Goal: Task Accomplishment & Management: Manage account settings

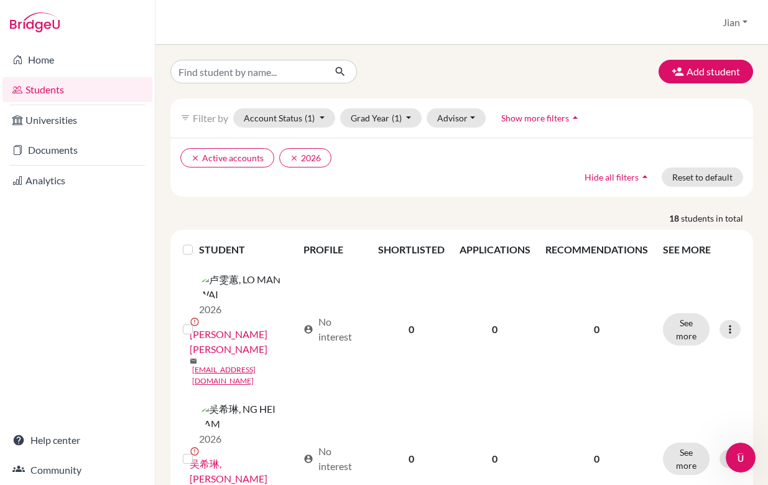
scroll to position [512, 0]
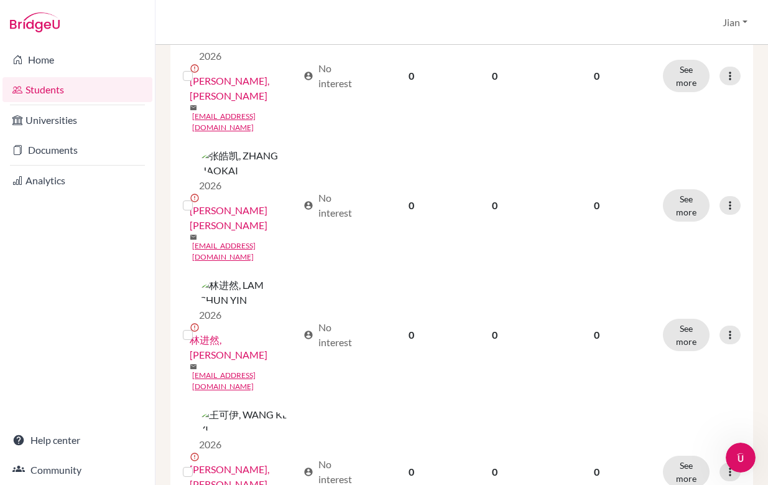
click at [110, 255] on div "Home Students Universities Documents Analytics Help center Community" at bounding box center [77, 265] width 155 height 440
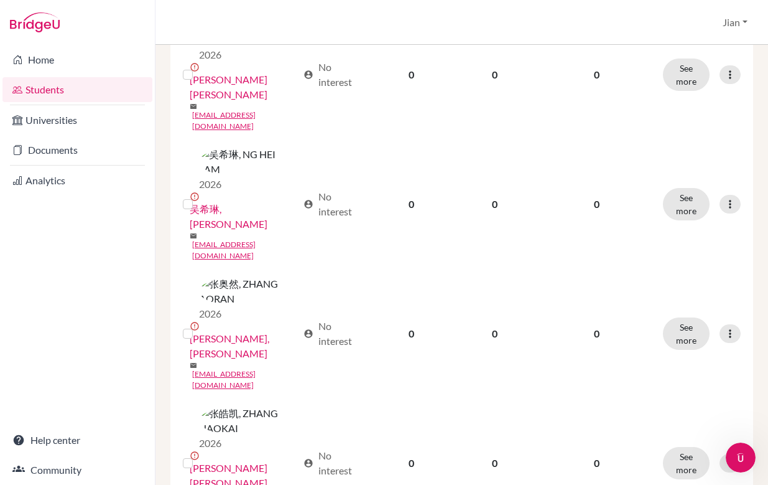
scroll to position [0, 0]
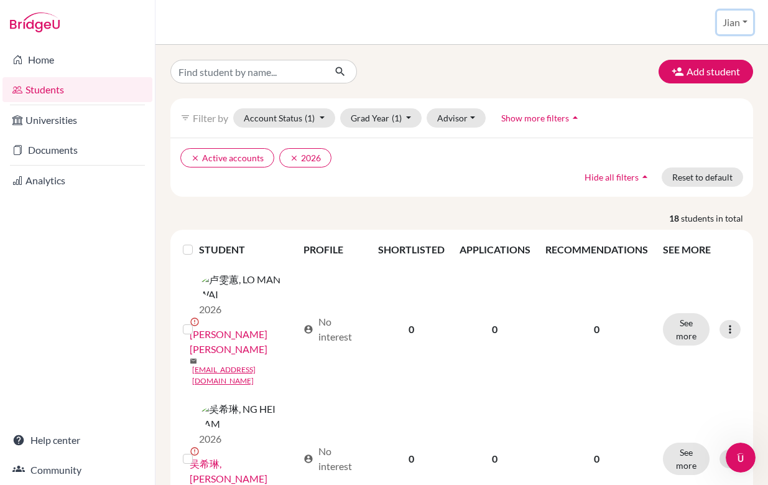
click at [741, 24] on button "Jian" at bounding box center [735, 23] width 36 height 24
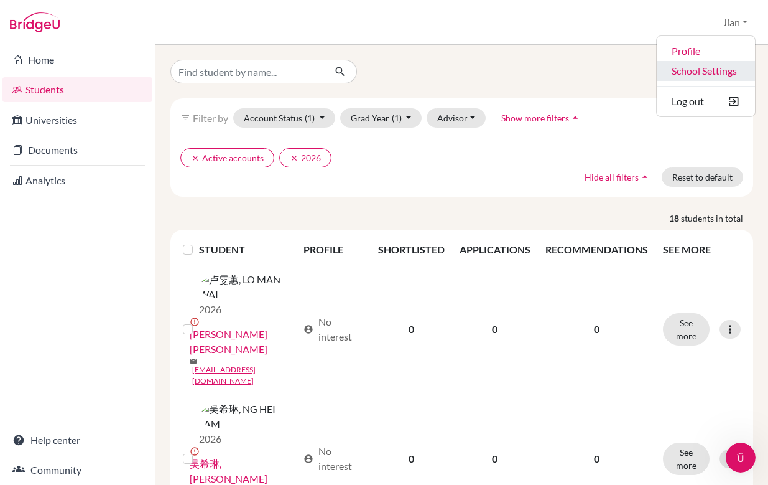
click at [697, 70] on link "School Settings" at bounding box center [706, 71] width 98 height 20
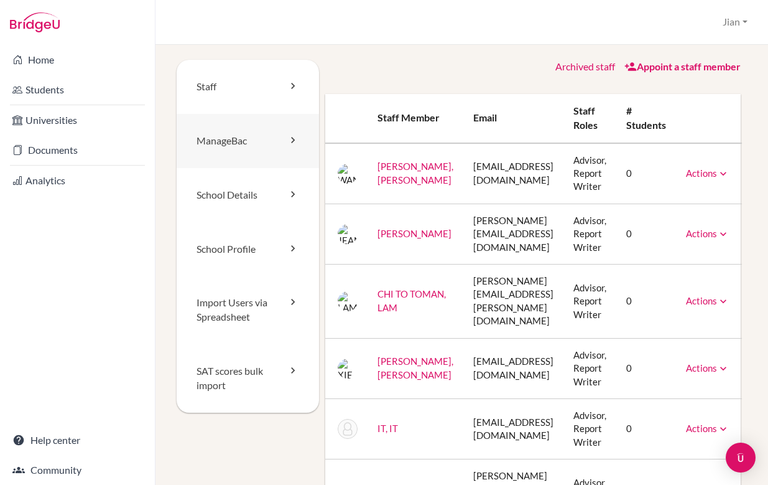
click at [246, 137] on link "ManageBac" at bounding box center [248, 141] width 142 height 54
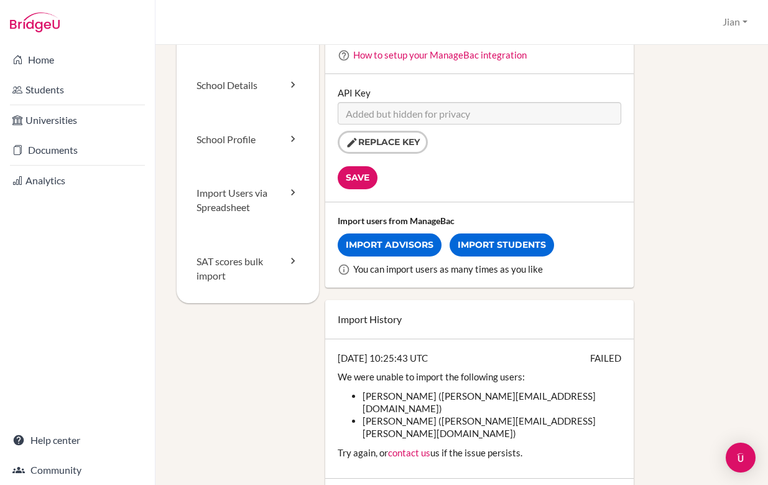
scroll to position [115, 0]
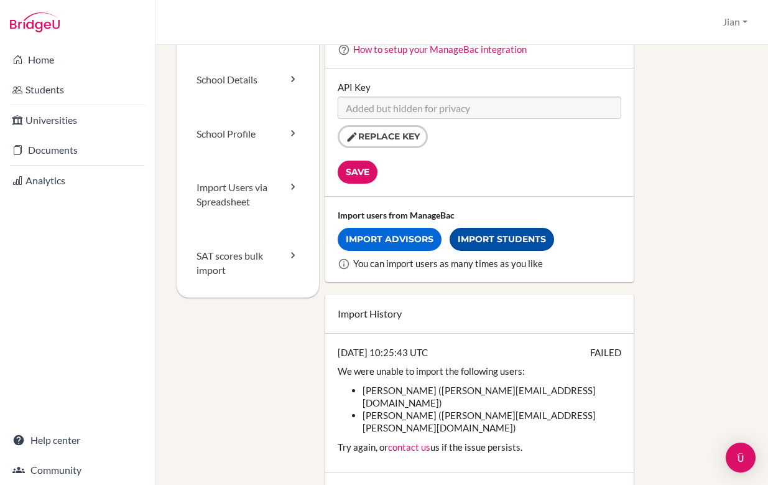
click at [484, 244] on link "Import Students" at bounding box center [502, 239] width 104 height 23
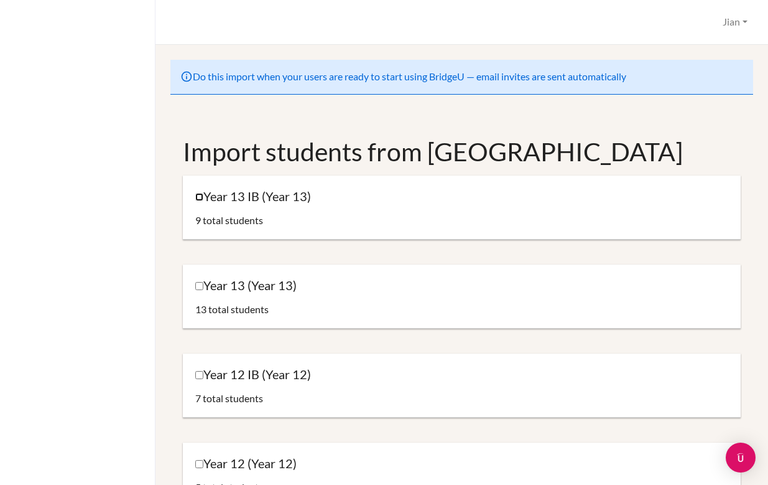
click at [199, 196] on input "Year 13 IB (Year 13)" at bounding box center [199, 197] width 8 height 8
checkbox input "true"
click at [198, 288] on input "Year 13 (Year 13)" at bounding box center [199, 286] width 8 height 8
checkbox input "true"
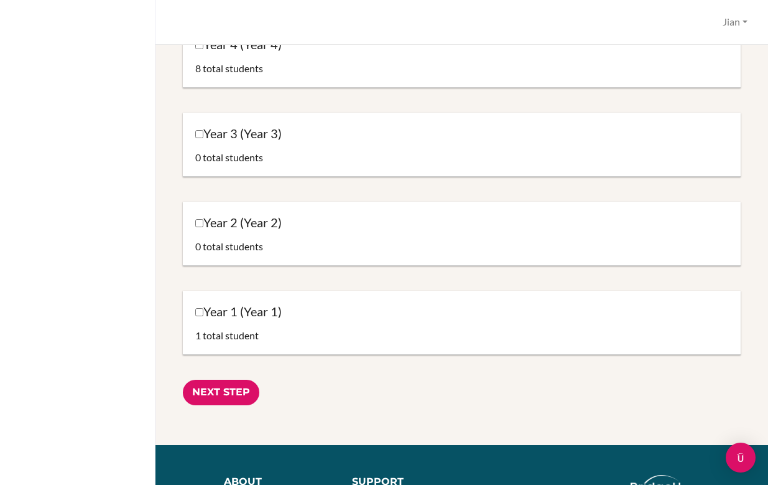
scroll to position [1293, 0]
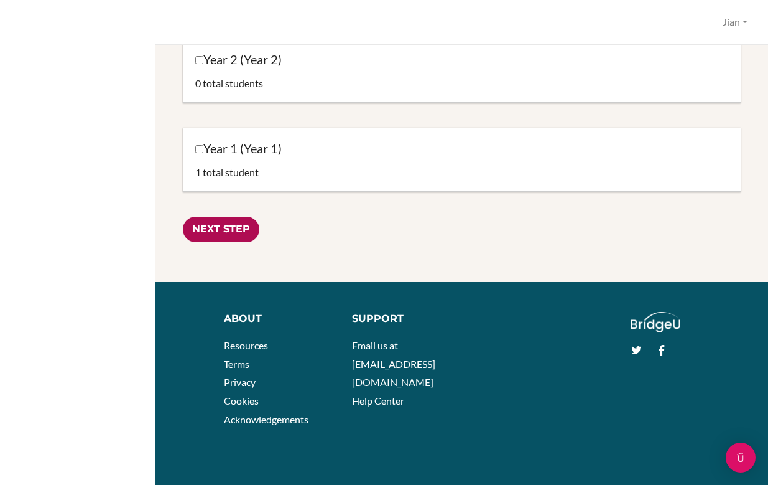
click at [236, 231] on input "Next Step" at bounding box center [221, 229] width 77 height 26
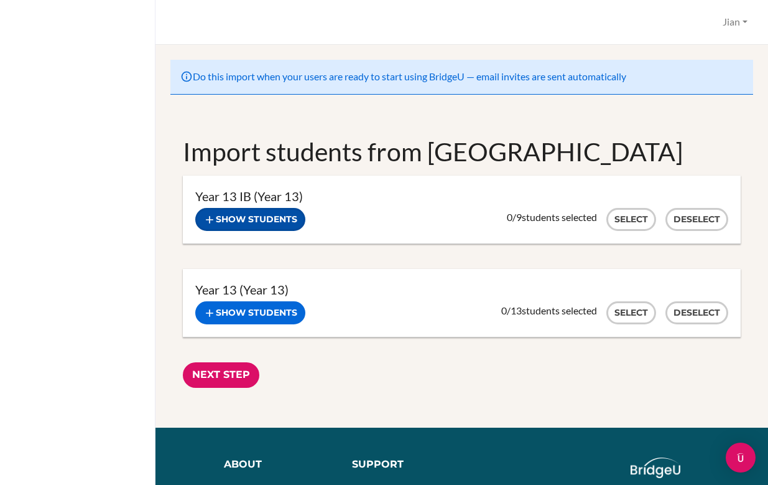
click at [255, 218] on button "Show students" at bounding box center [250, 219] width 110 height 23
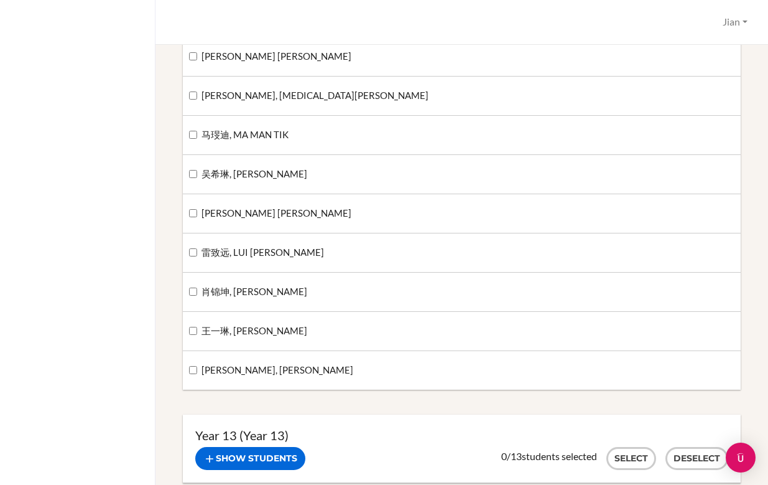
scroll to position [238, 0]
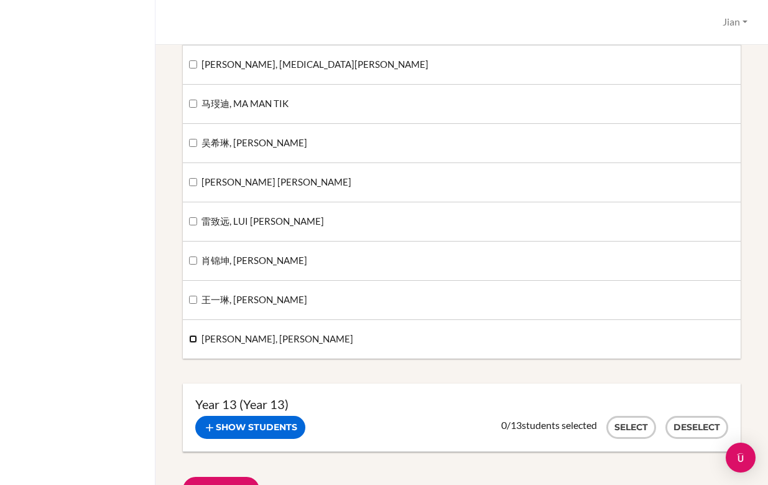
click at [190, 341] on input "[PERSON_NAME], [PERSON_NAME]" at bounding box center [193, 339] width 8 height 8
click at [193, 340] on input "[PERSON_NAME], [PERSON_NAME]" at bounding box center [193, 339] width 8 height 8
checkbox input "false"
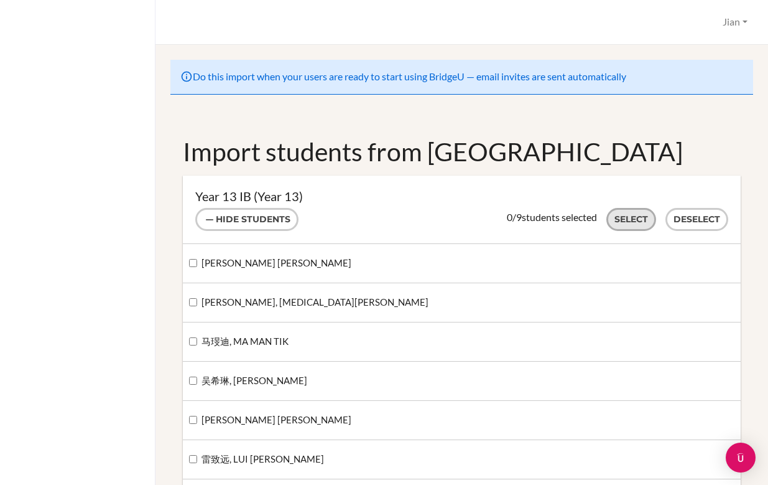
click at [631, 221] on button "Select" at bounding box center [631, 219] width 50 height 23
checkbox input "true"
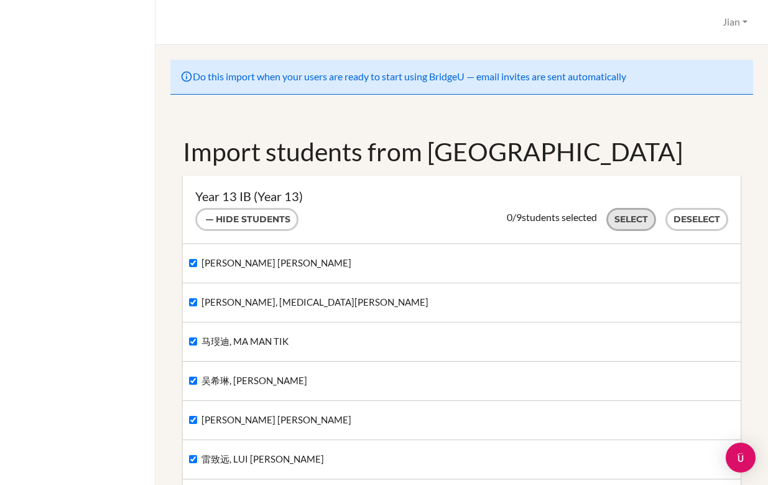
checkbox input "true"
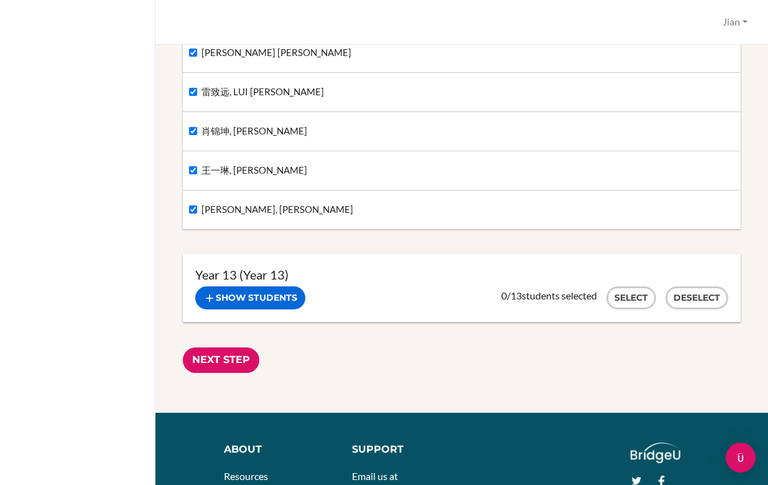
scroll to position [368, 0]
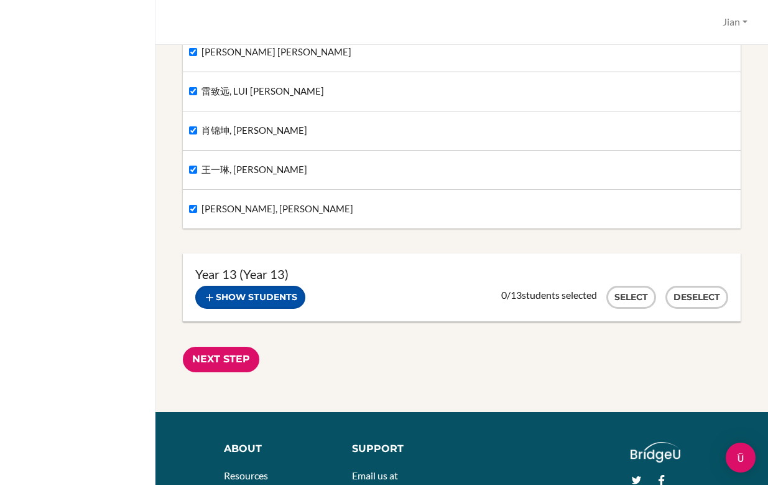
click at [260, 300] on button "Show students" at bounding box center [250, 296] width 110 height 23
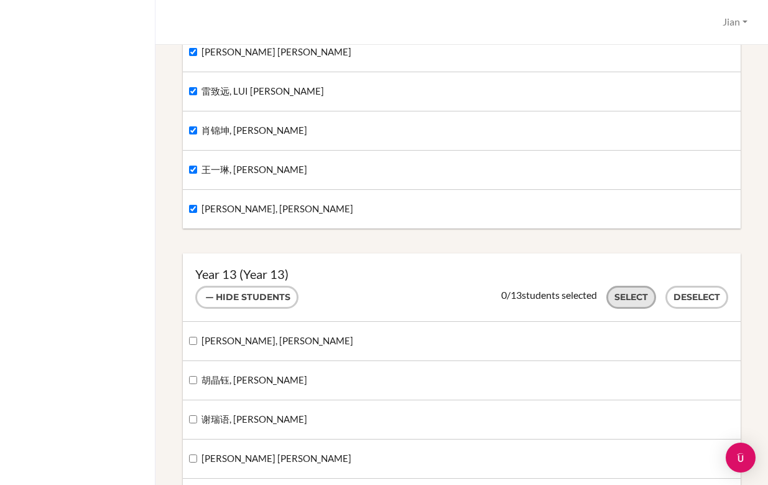
click at [634, 300] on button "Select" at bounding box center [631, 296] width 50 height 23
checkbox input "true"
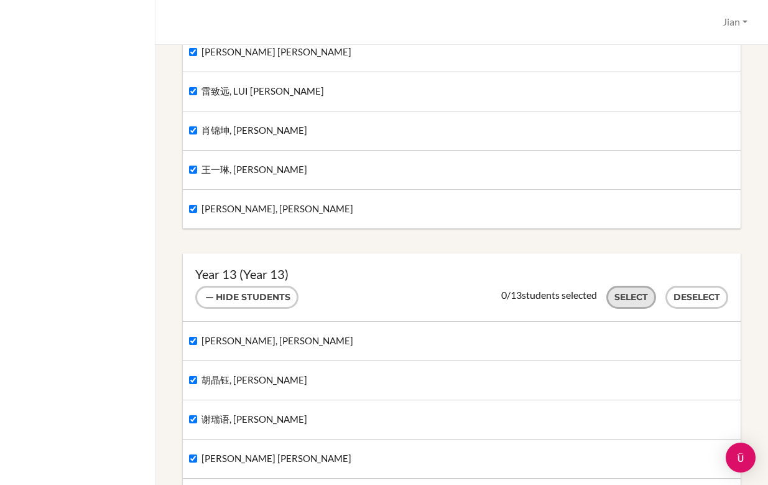
checkbox input "true"
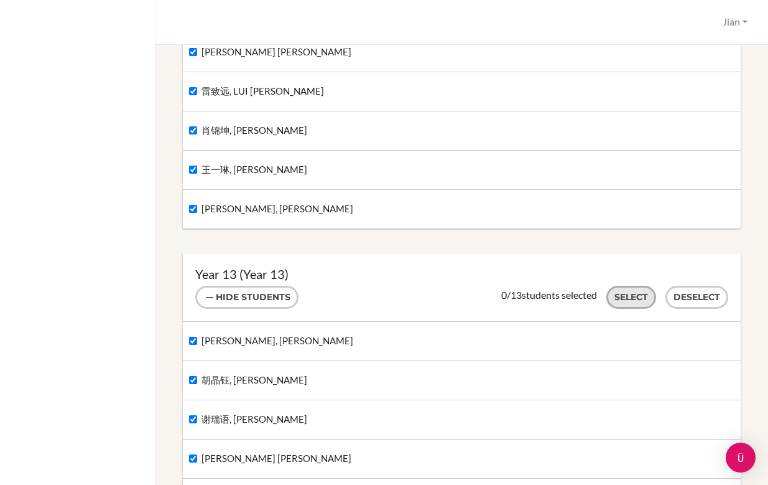
checkbox input "true"
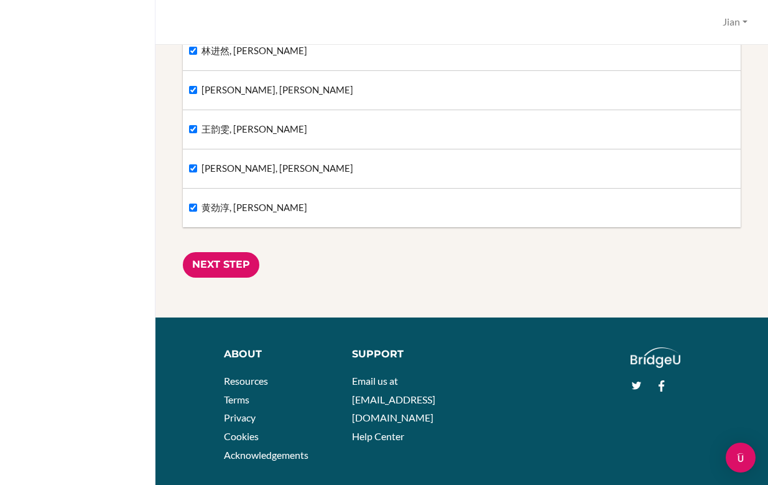
scroll to position [972, 0]
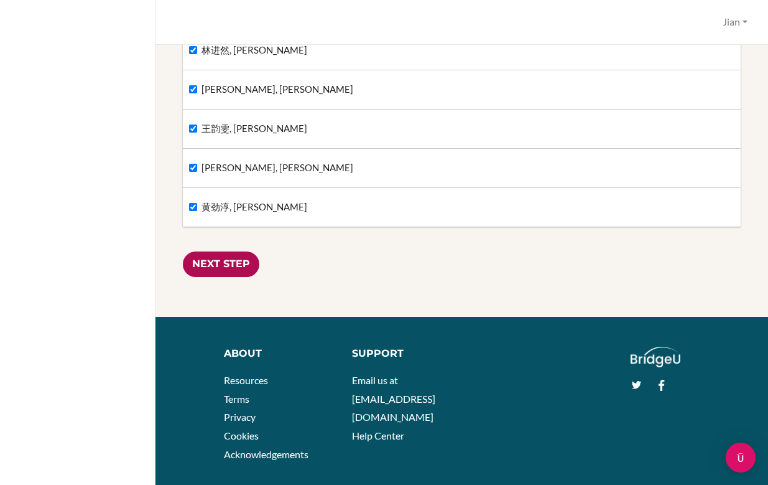
click at [237, 261] on input "Next Step" at bounding box center [221, 264] width 77 height 26
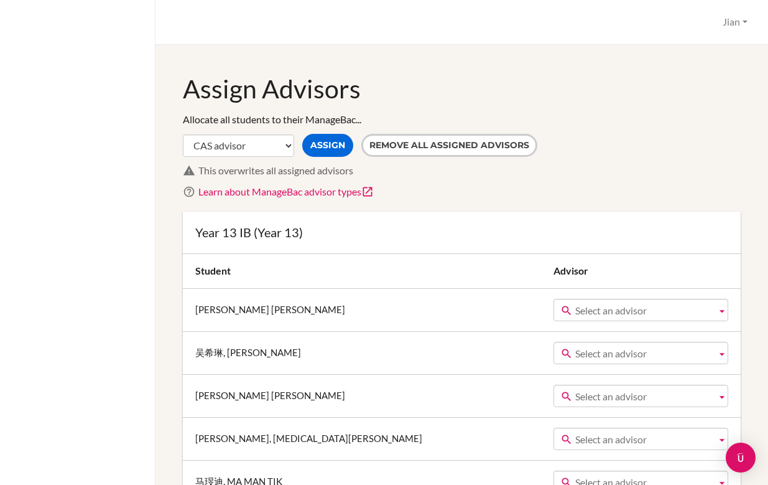
scroll to position [26, 0]
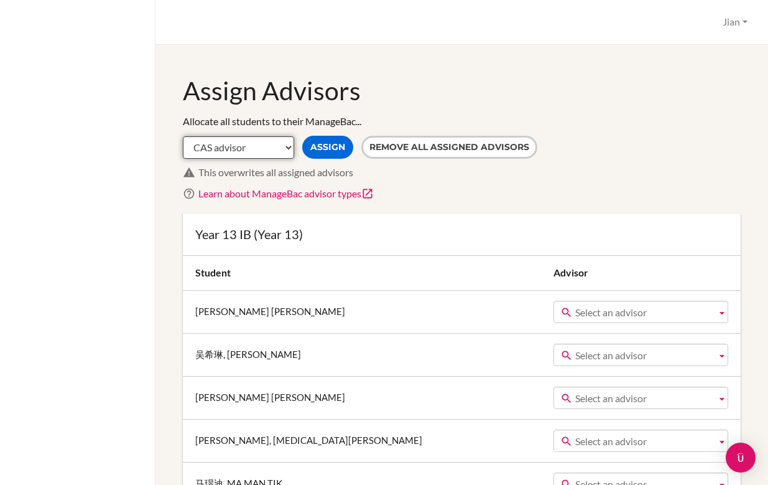
click at [290, 148] on select "CAS advisor EE advisor Homeroom advisor TOK advisor" at bounding box center [238, 147] width 111 height 22
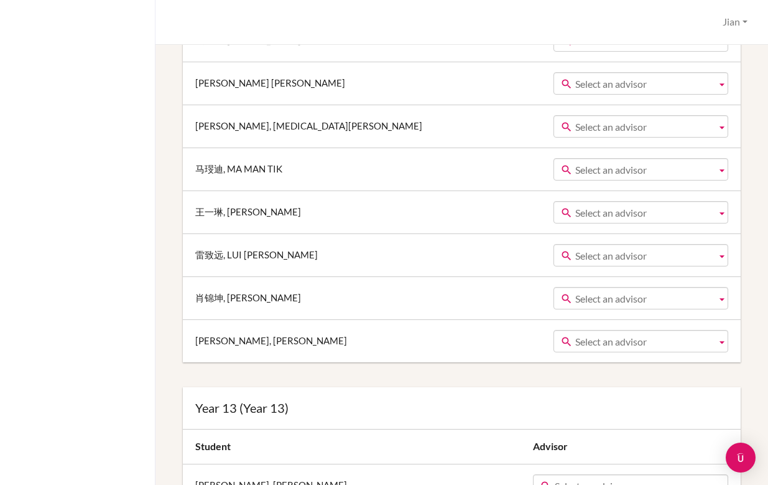
scroll to position [0, 0]
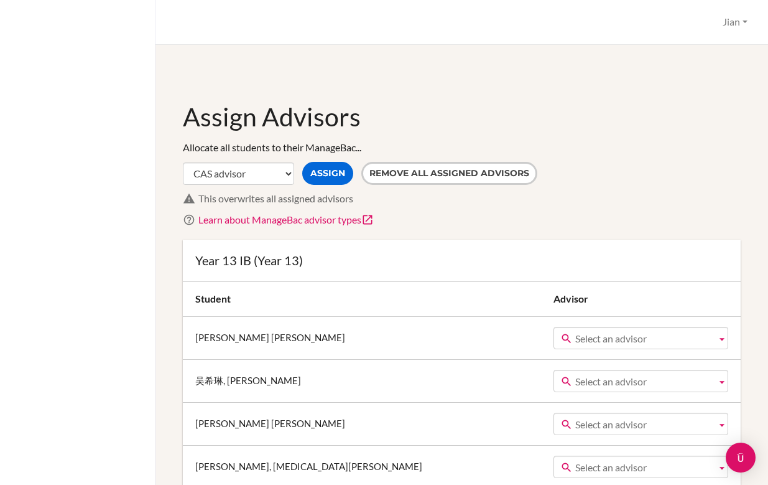
click at [722, 340] on b at bounding box center [722, 337] width 11 height 21
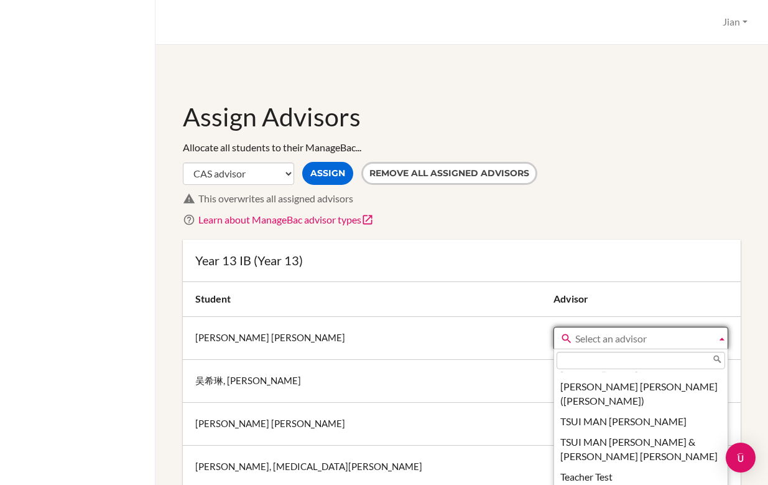
scroll to position [1922, 0]
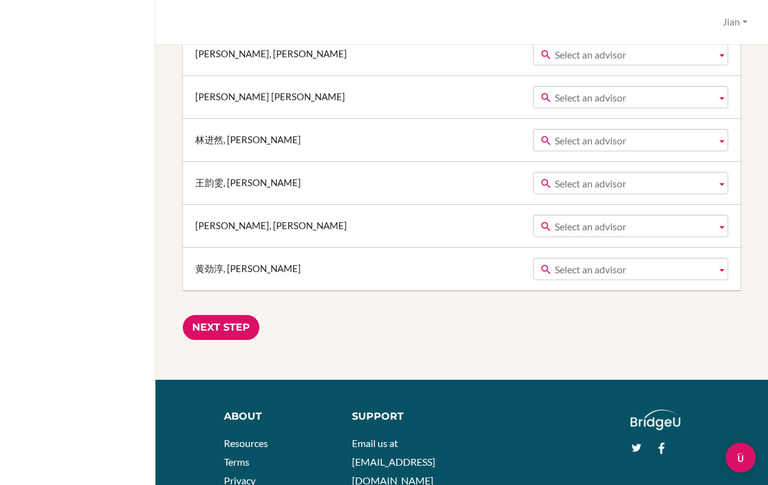
scroll to position [1130, 0]
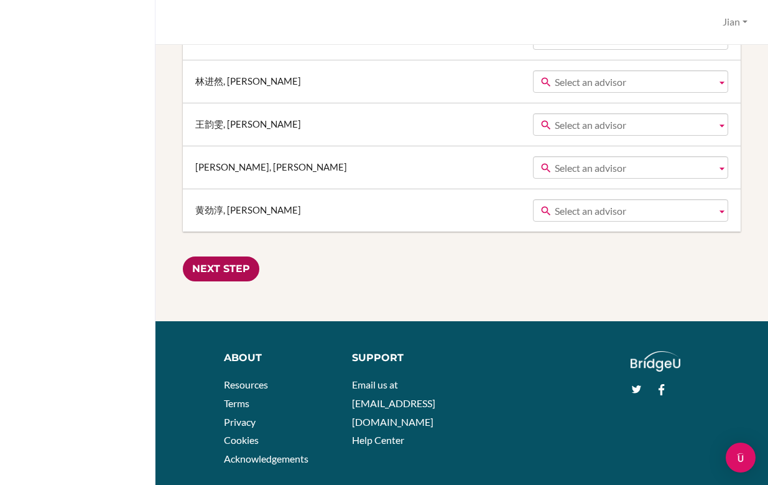
click at [227, 266] on input "Next Step" at bounding box center [221, 269] width 77 height 26
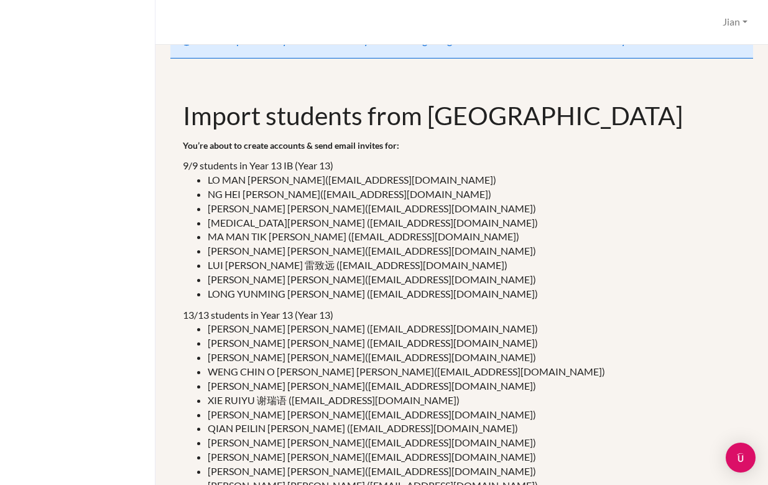
scroll to position [352, 0]
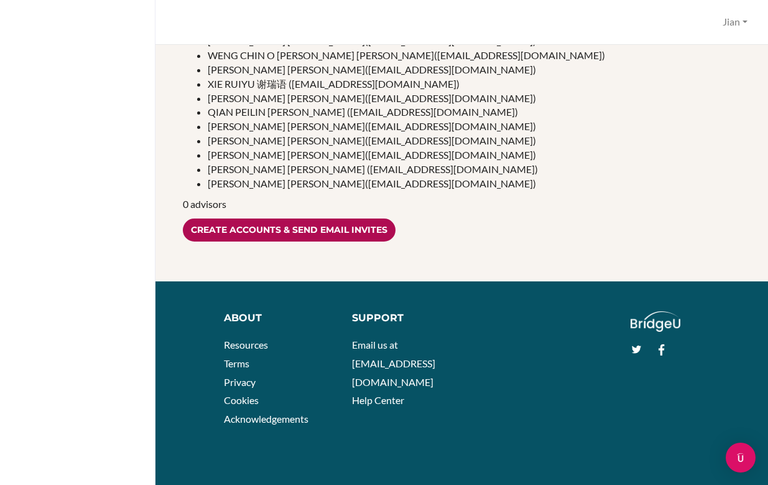
click at [288, 231] on input "Create accounts & send email invites" at bounding box center [289, 229] width 213 height 23
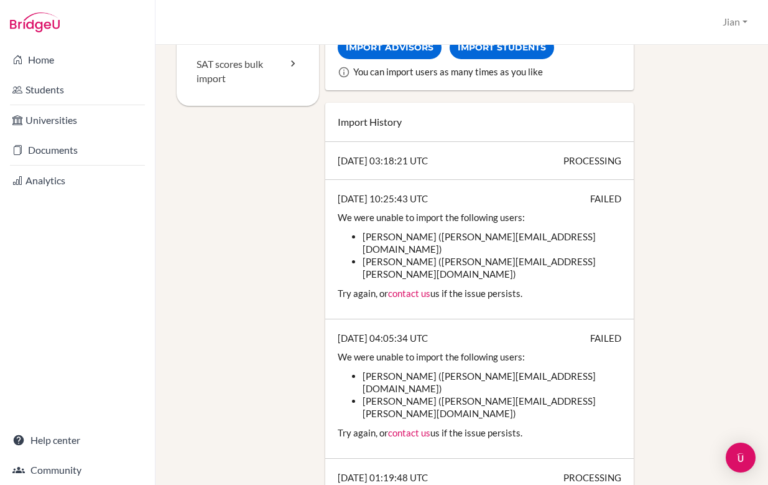
scroll to position [309, 0]
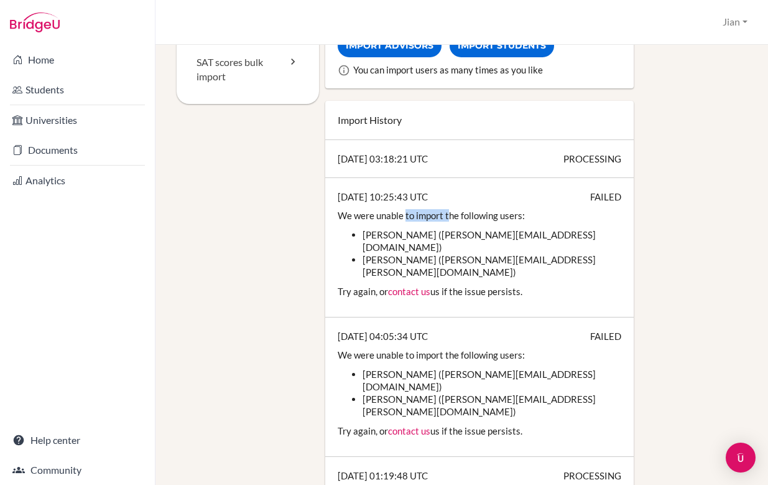
drag, startPoint x: 406, startPoint y: 220, endPoint x: 448, endPoint y: 221, distance: 41.7
click at [448, 221] on div "We were unable to import the following users: [PERSON_NAME] ([PERSON_NAME][EMAI…" at bounding box center [480, 243] width 284 height 69
click at [557, 226] on div "We were unable to import the following users: [PERSON_NAME] ([PERSON_NAME][EMAI…" at bounding box center [480, 243] width 284 height 69
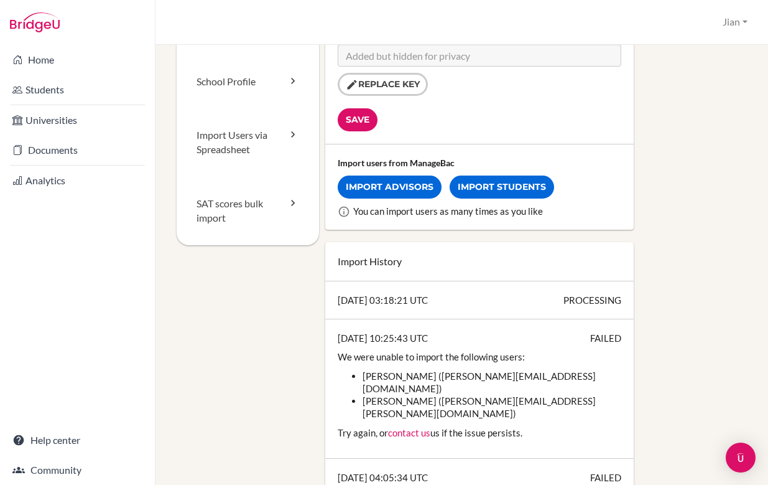
scroll to position [196, 0]
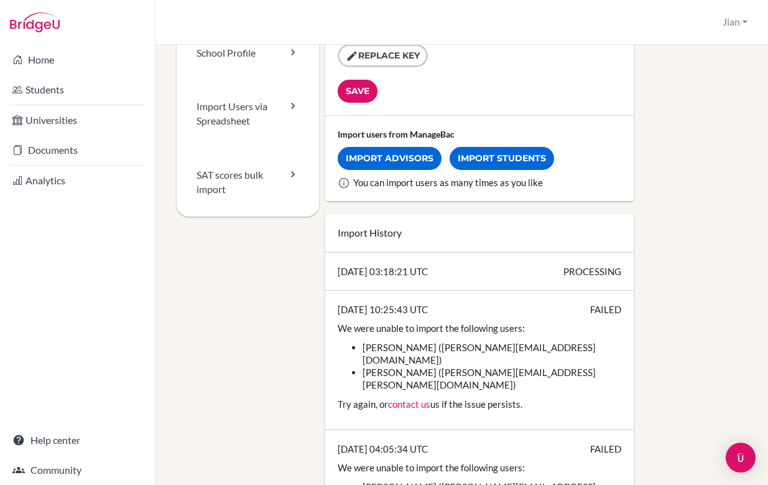
click at [182, 274] on div "Staff [GEOGRAPHIC_DATA] School Details School Profile Import Users via Spreadsh…" at bounding box center [462, 292] width 570 height 856
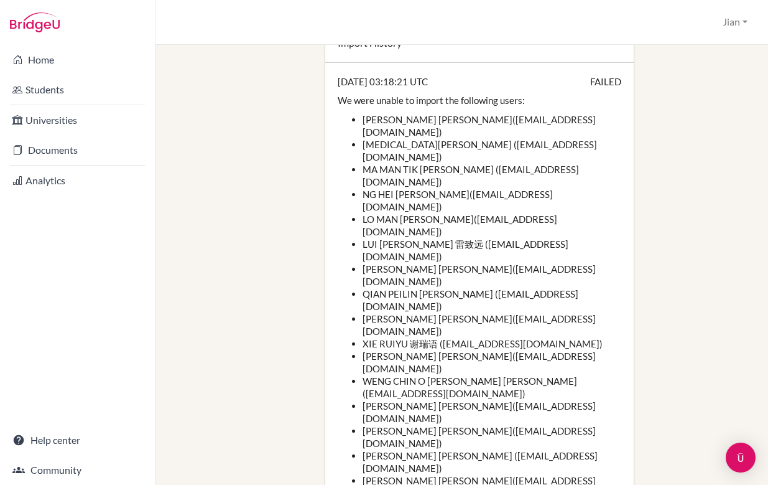
scroll to position [386, 0]
click at [340, 159] on ul "ZHANG HAOKAI 张皓凯 (zhk@hanacademy.edu.hk) TAO LI 陶李 (tl@hanacademy.edu.hk) MA MA…" at bounding box center [480, 330] width 284 height 435
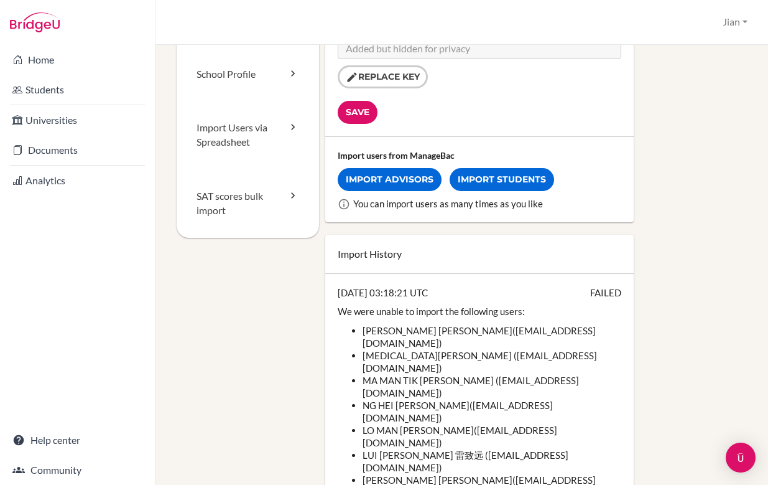
scroll to position [0, 0]
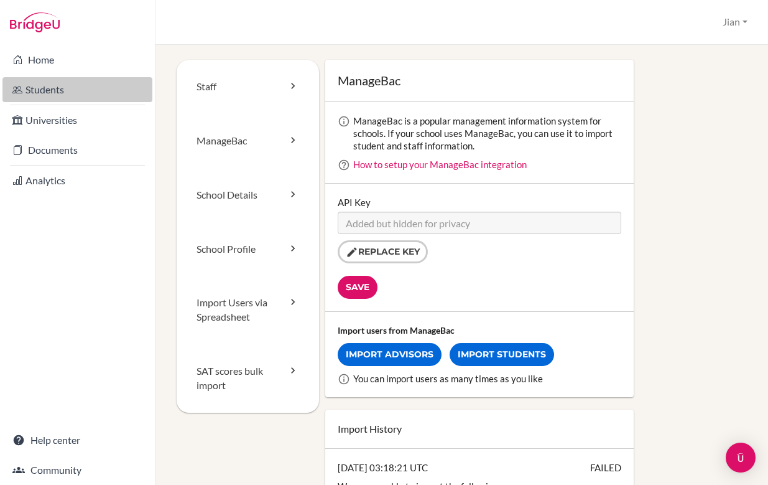
click at [53, 88] on link "Students" at bounding box center [77, 89] width 150 height 25
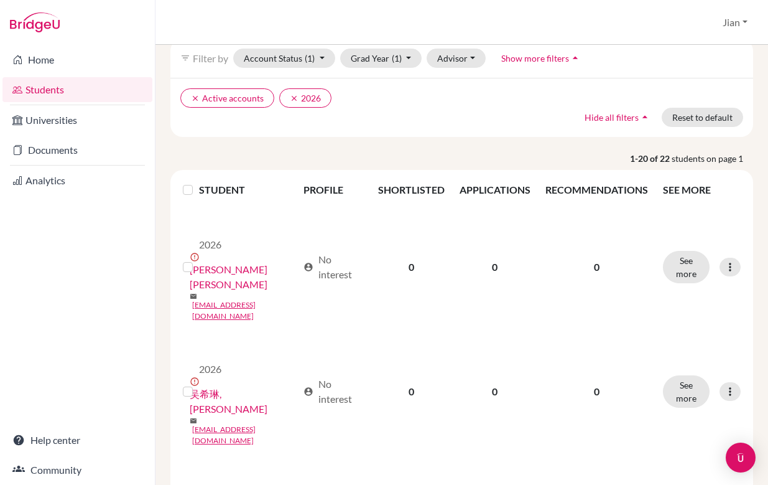
scroll to position [57, 0]
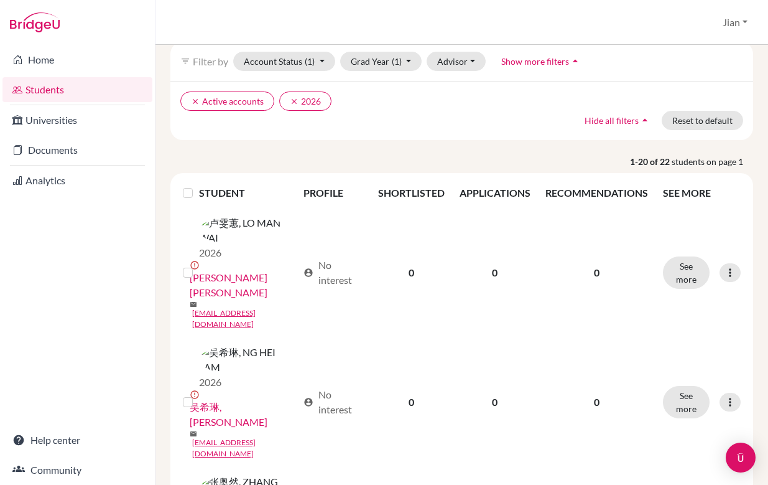
click at [198, 185] on label at bounding box center [198, 185] width 0 height 0
click at [0, 0] on input "checkbox" at bounding box center [0, 0] width 0 height 0
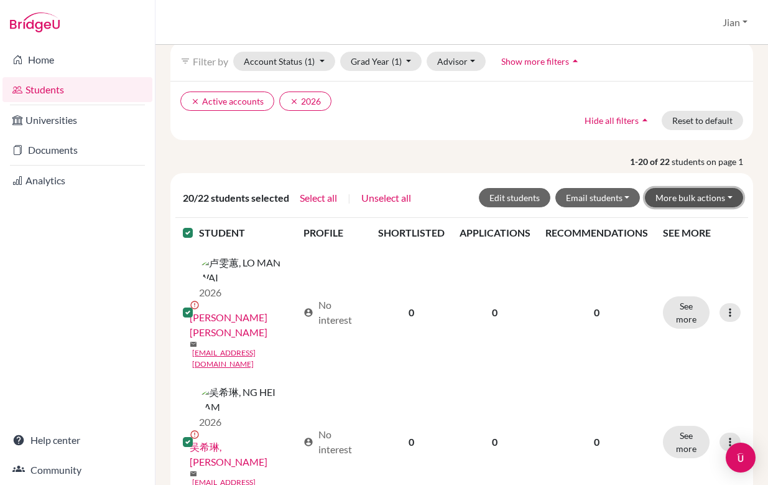
click at [732, 200] on button "More bulk actions" at bounding box center [694, 197] width 98 height 19
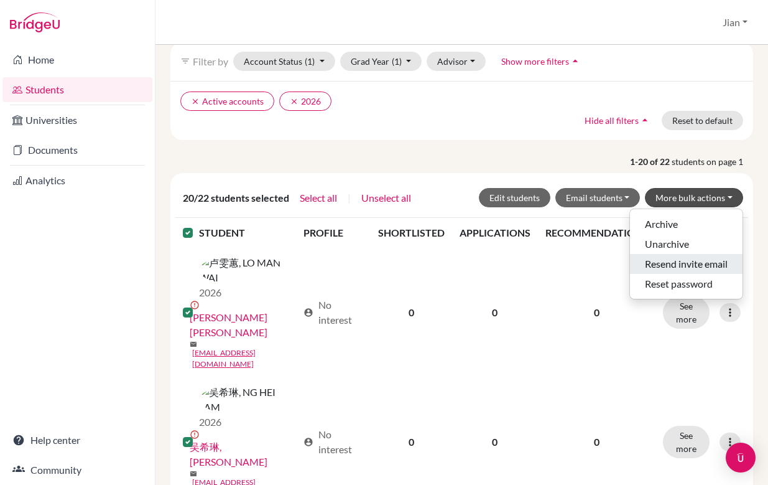
click at [710, 262] on button "Resend invite email" at bounding box center [686, 264] width 113 height 20
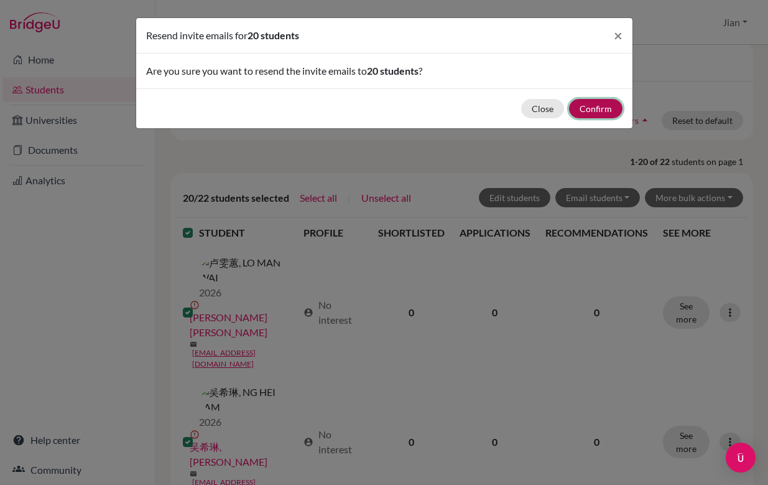
click at [596, 108] on button "Confirm" at bounding box center [595, 108] width 53 height 19
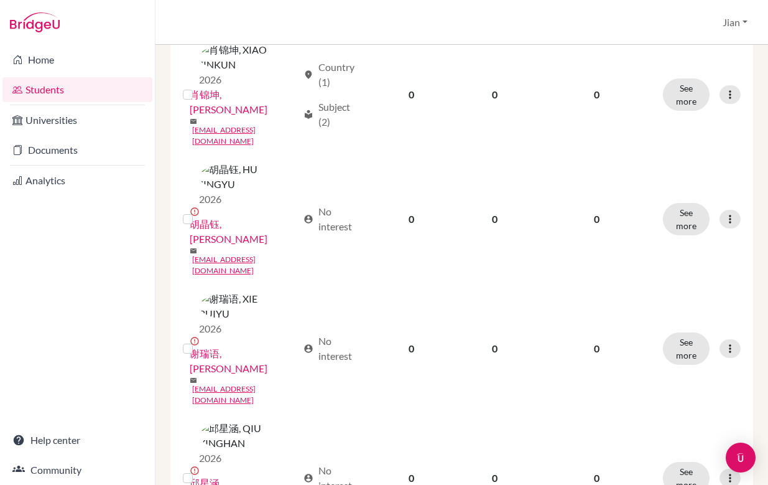
scroll to position [1612, 0]
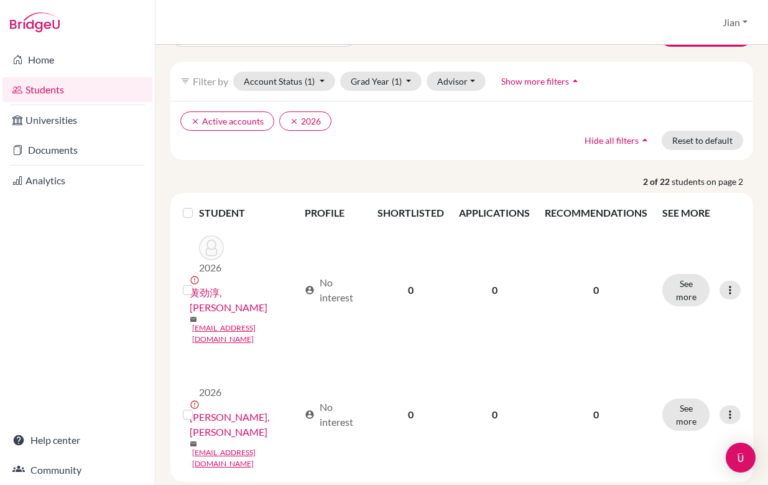
scroll to position [86, 0]
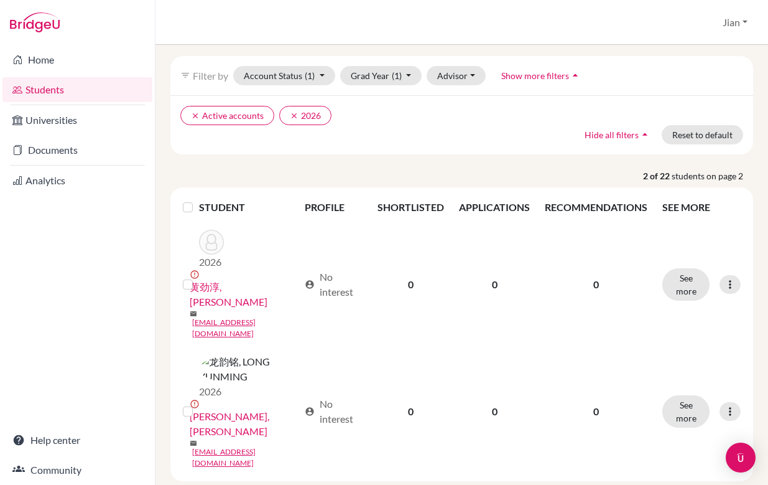
click at [198, 200] on label at bounding box center [198, 200] width 0 height 0
click at [0, 0] on input "checkbox" at bounding box center [0, 0] width 0 height 0
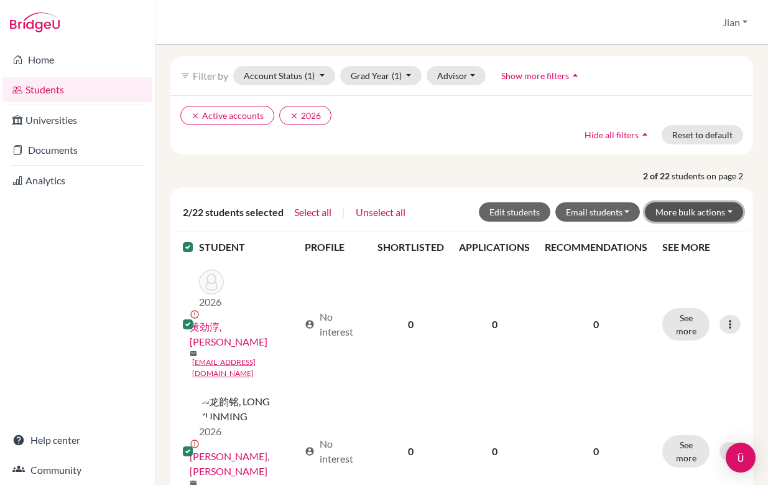
click at [728, 213] on button "More bulk actions" at bounding box center [694, 211] width 98 height 19
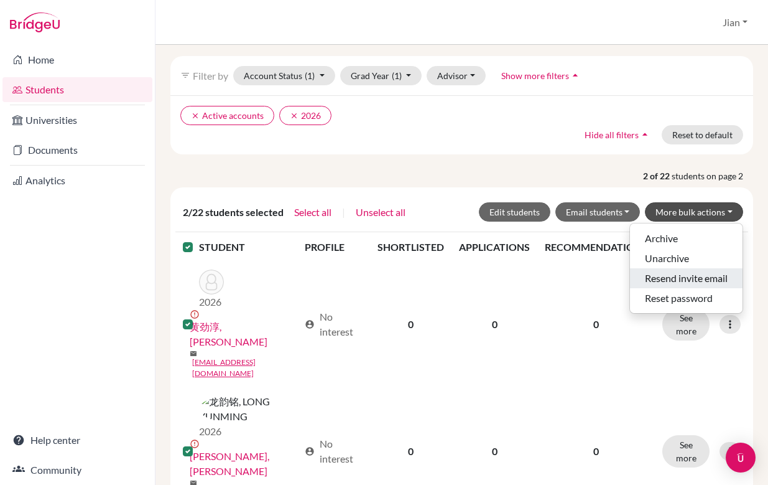
click at [697, 276] on button "Resend invite email" at bounding box center [686, 278] width 113 height 20
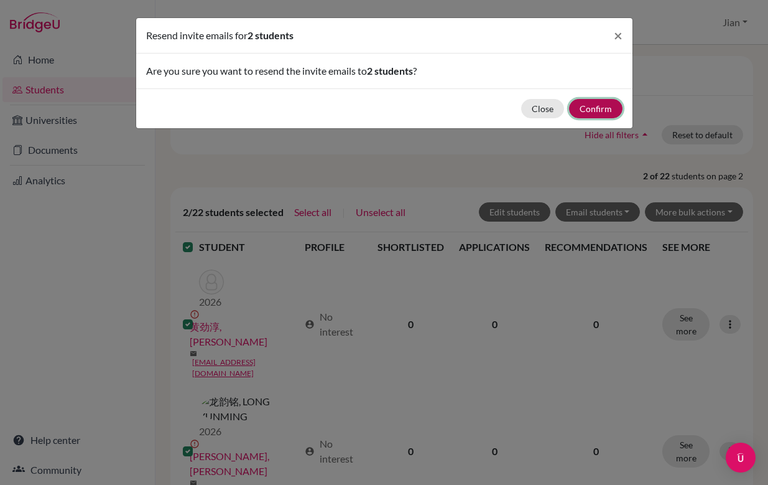
click at [585, 111] on button "Confirm" at bounding box center [595, 108] width 53 height 19
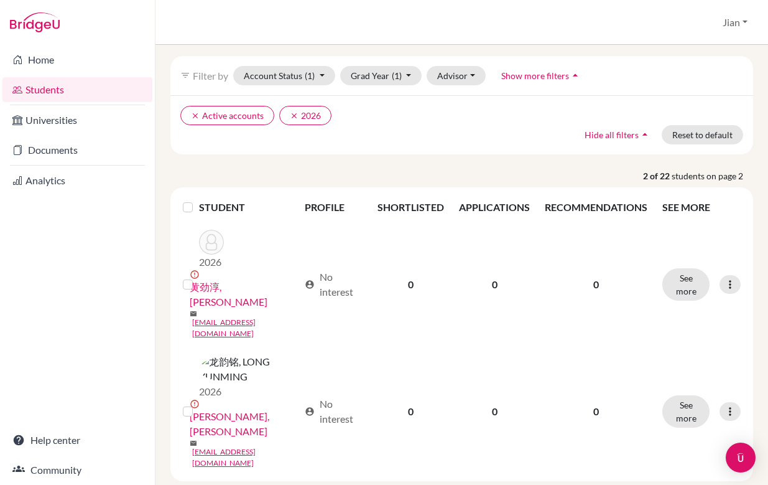
click at [198, 200] on label at bounding box center [198, 200] width 0 height 0
click at [0, 0] on input "checkbox" at bounding box center [0, 0] width 0 height 0
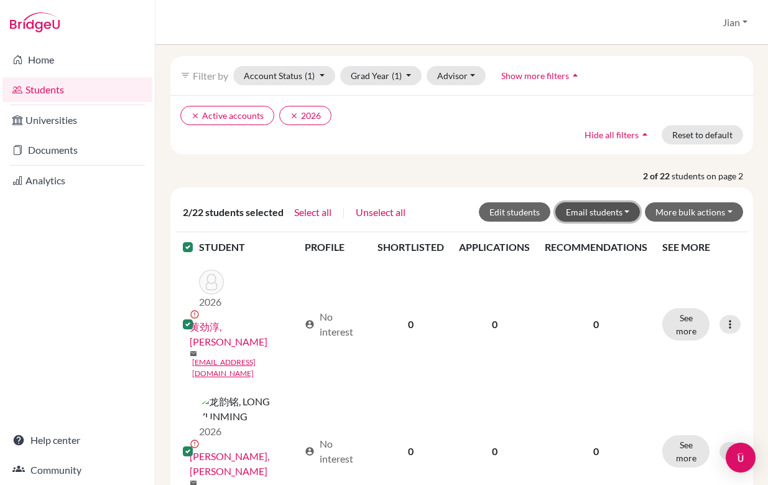
click at [629, 213] on button "Email students" at bounding box center [597, 211] width 85 height 19
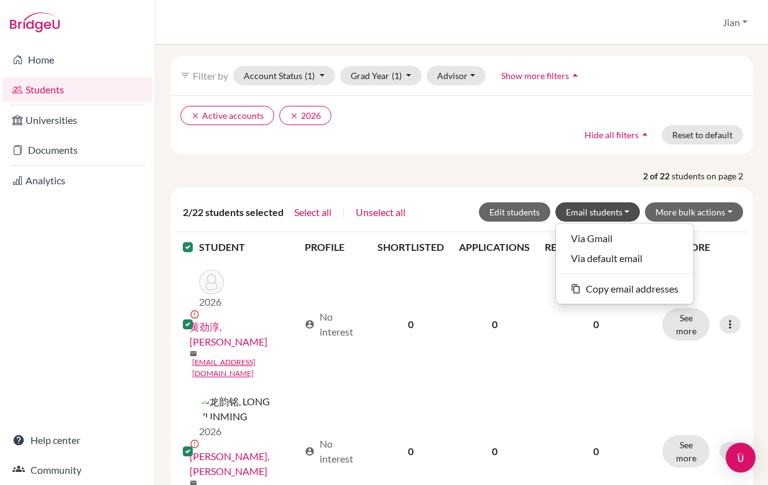
click at [503, 170] on p "2 of 22 students on page 2" at bounding box center [461, 175] width 601 height 13
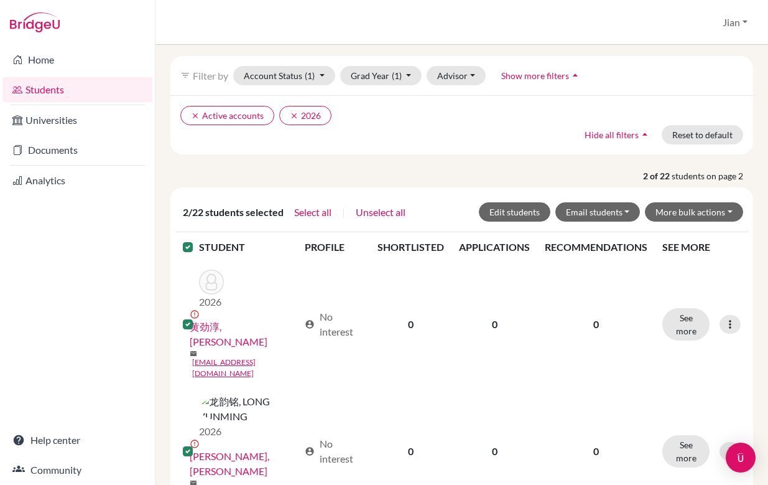
click at [503, 170] on p "2 of 22 students on page 2" at bounding box center [461, 175] width 601 height 13
click at [499, 170] on p "2 of 22 students on page 2" at bounding box center [461, 175] width 601 height 13
click at [741, 24] on button "Jian" at bounding box center [735, 23] width 36 height 24
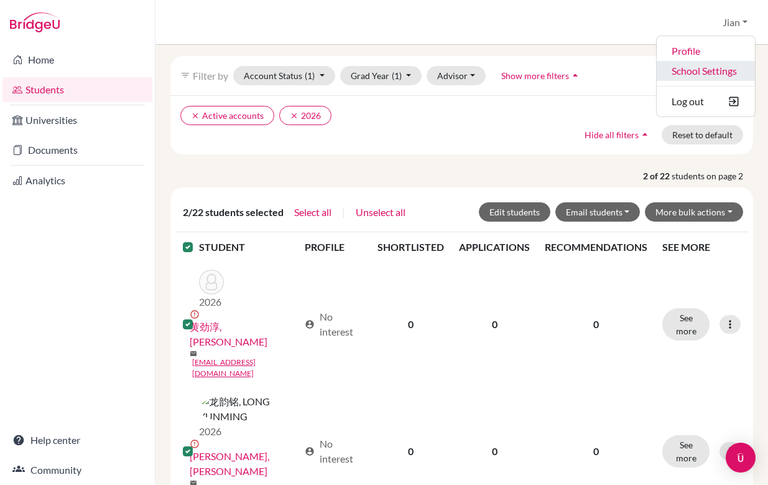
click at [707, 72] on link "School Settings" at bounding box center [706, 71] width 98 height 20
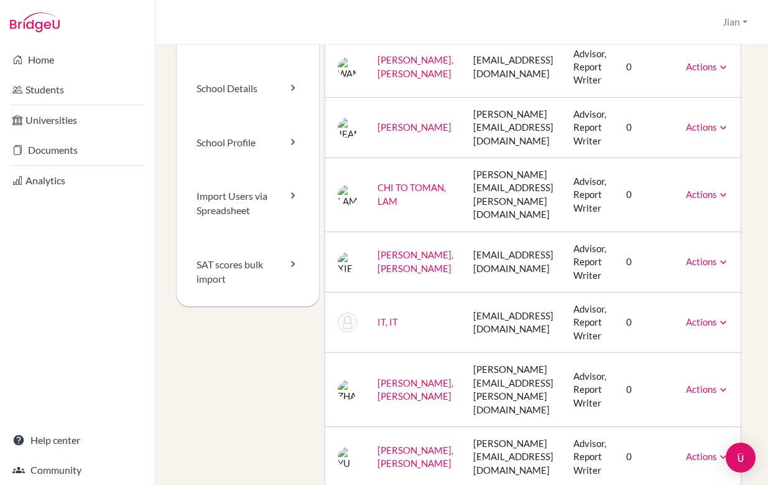
scroll to position [0, 18]
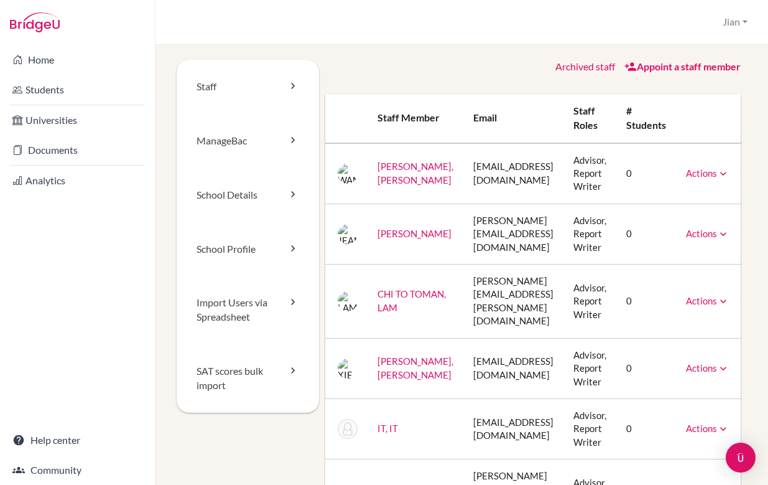
click at [661, 67] on link "Appoint a staff member" at bounding box center [682, 66] width 116 height 12
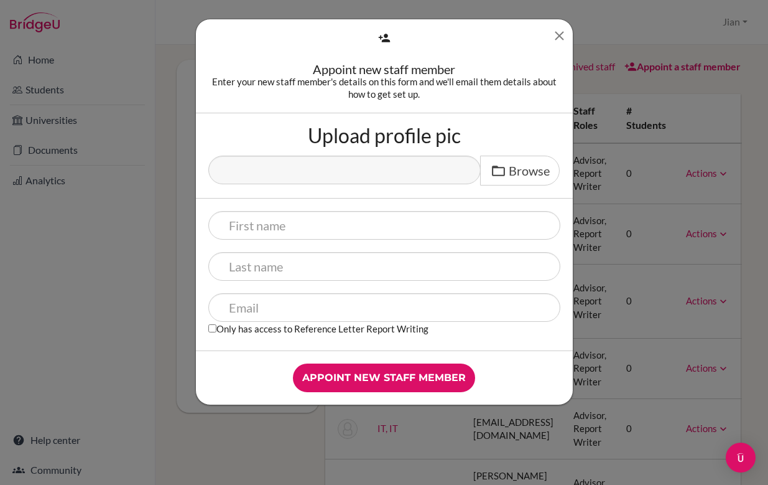
click at [559, 37] on icon "Close" at bounding box center [560, 36] width 16 height 16
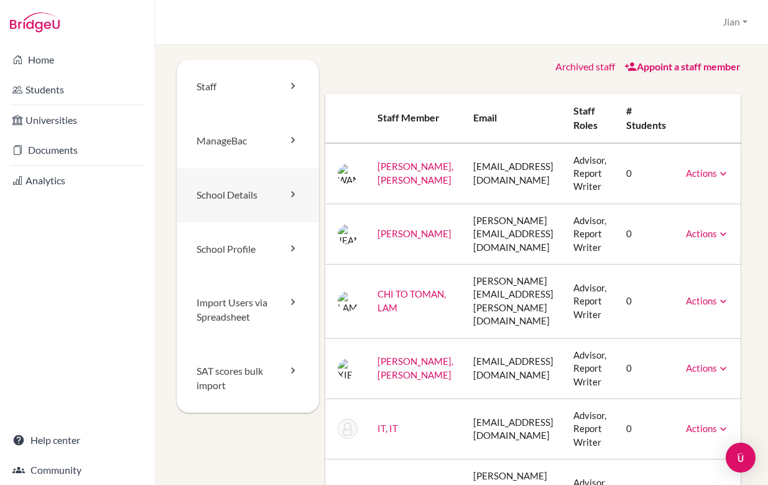
click at [243, 202] on link "School Details" at bounding box center [248, 195] width 142 height 54
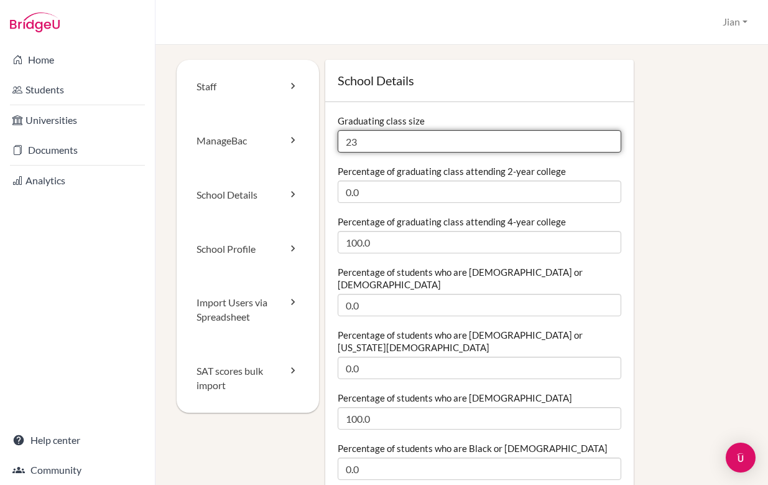
click at [374, 141] on input "23" at bounding box center [480, 141] width 284 height 22
type input "22"
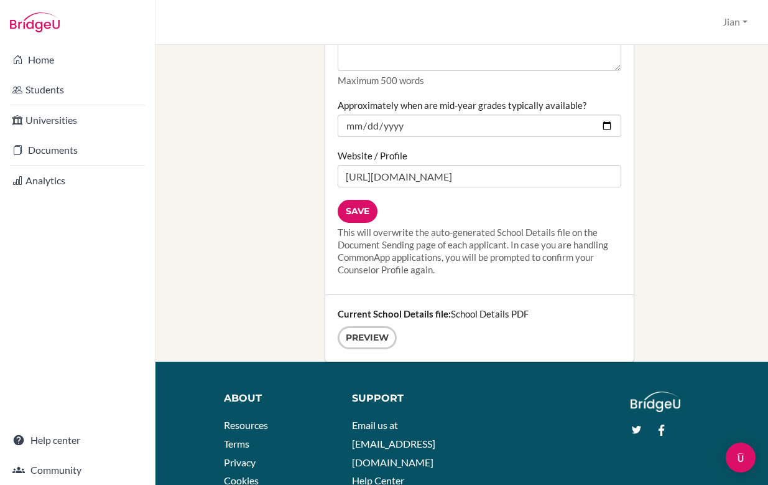
scroll to position [1778, 0]
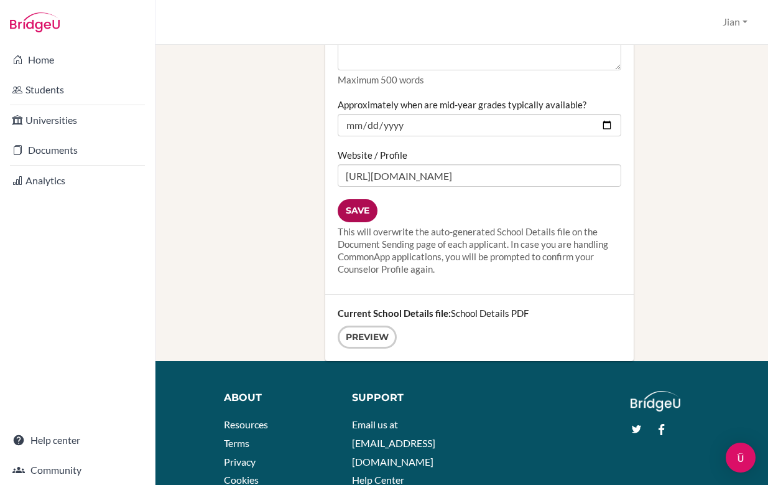
click at [363, 199] on input "Save" at bounding box center [358, 210] width 40 height 23
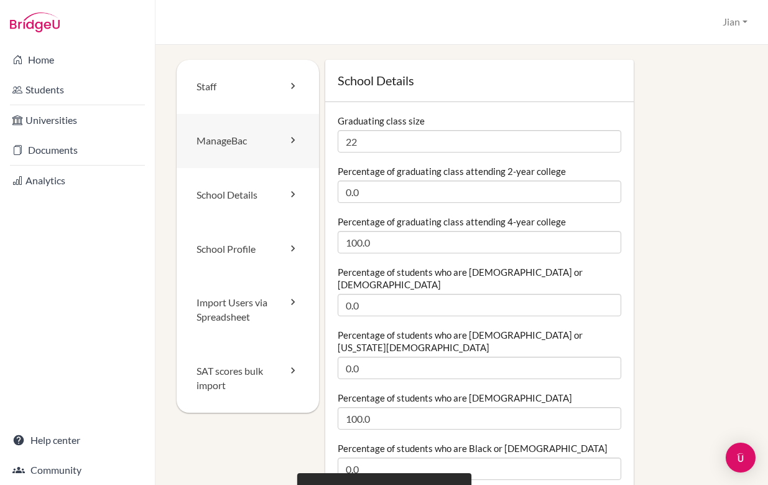
click at [251, 140] on link "ManageBac" at bounding box center [248, 141] width 142 height 54
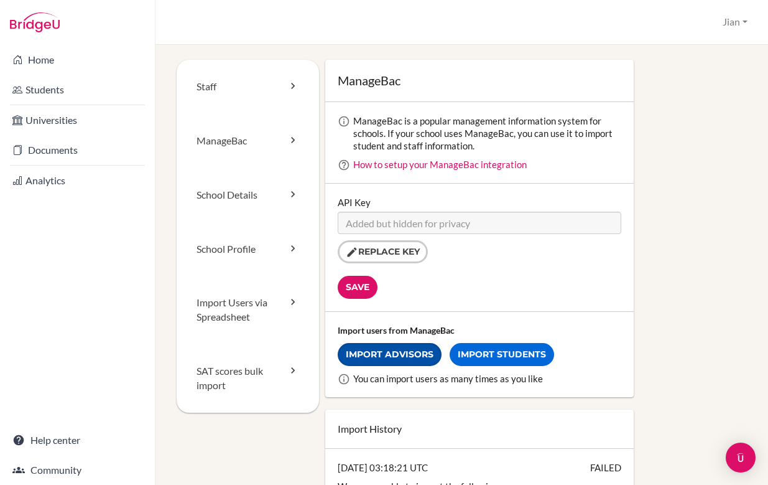
click at [415, 356] on link "Import Advisors" at bounding box center [390, 354] width 104 height 23
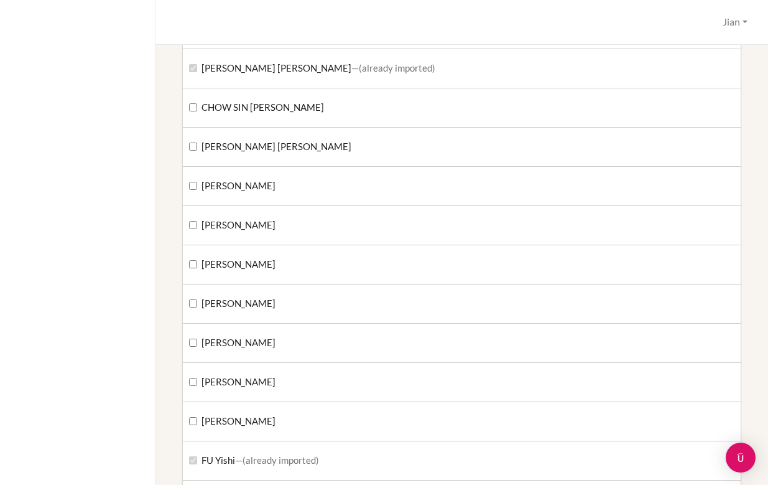
scroll to position [648, 0]
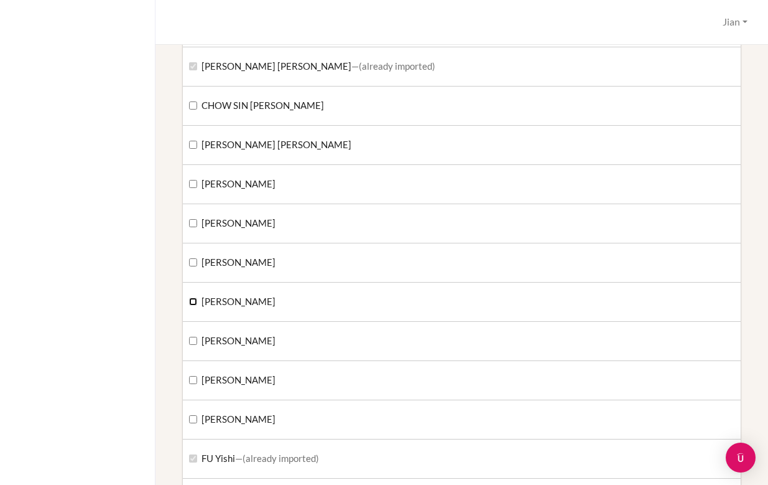
checkbox input "true"
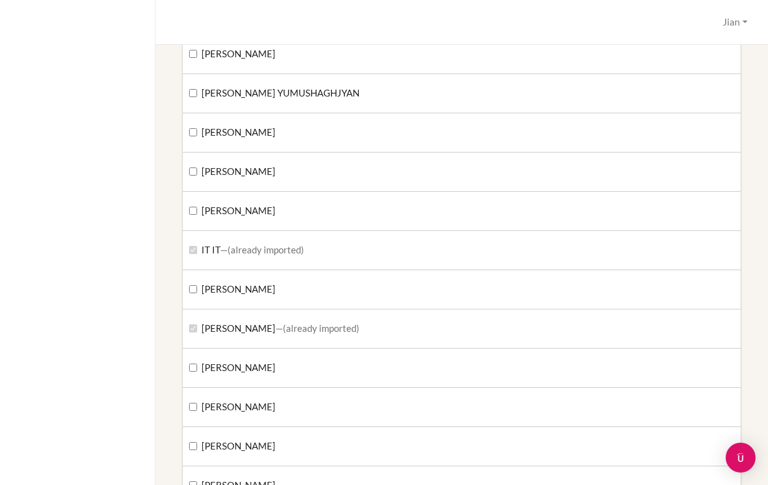
scroll to position [1327, 0]
checkbox input "true"
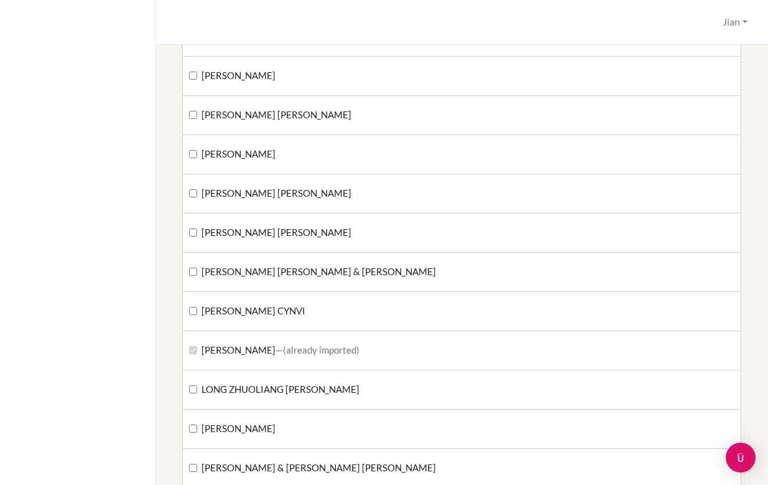
scroll to position [1972, 0]
click at [169, 251] on div "Do this import when your users are ready to start using BridgeU — email invites…" at bounding box center [462, 265] width 613 height 440
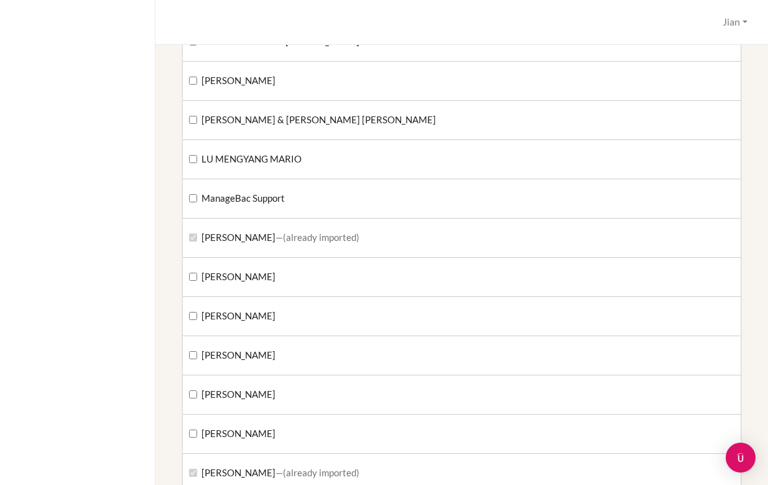
scroll to position [2319, 0]
checkbox input "true"
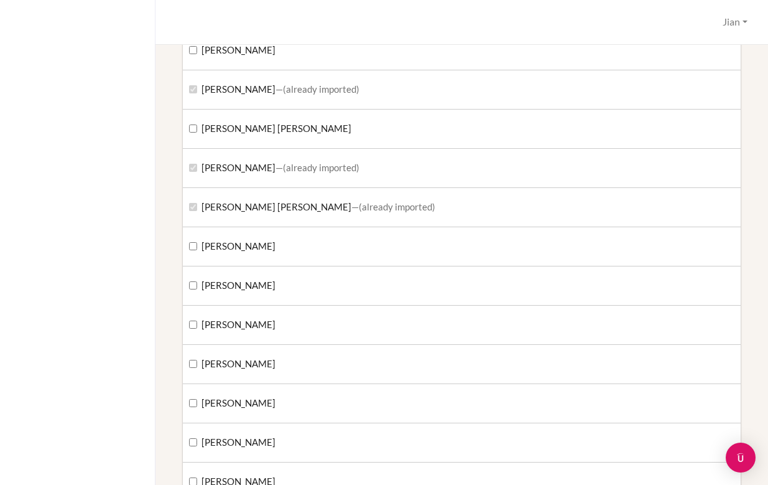
scroll to position [2706, 0]
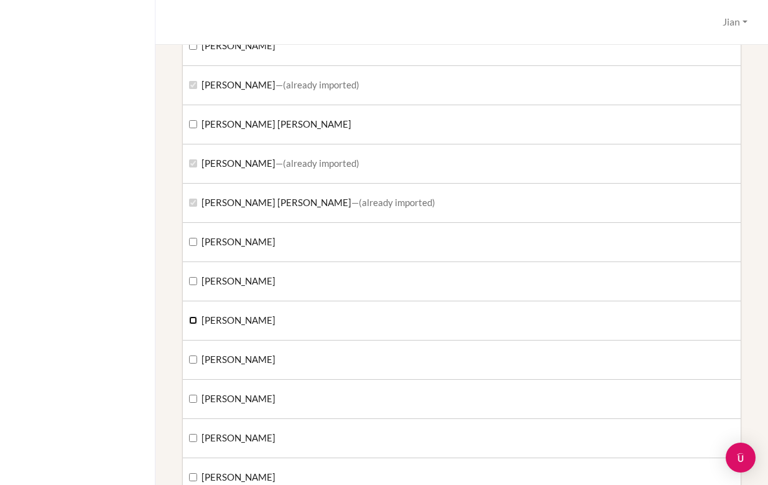
checkbox input "true"
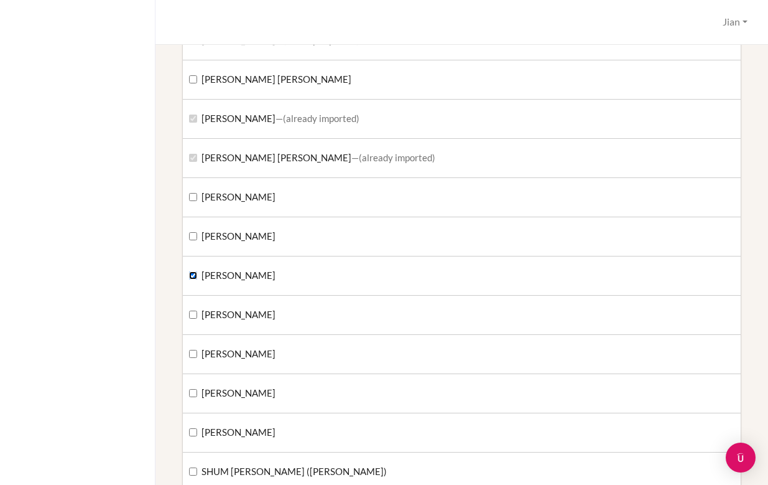
scroll to position [2752, 0]
checkbox input "true"
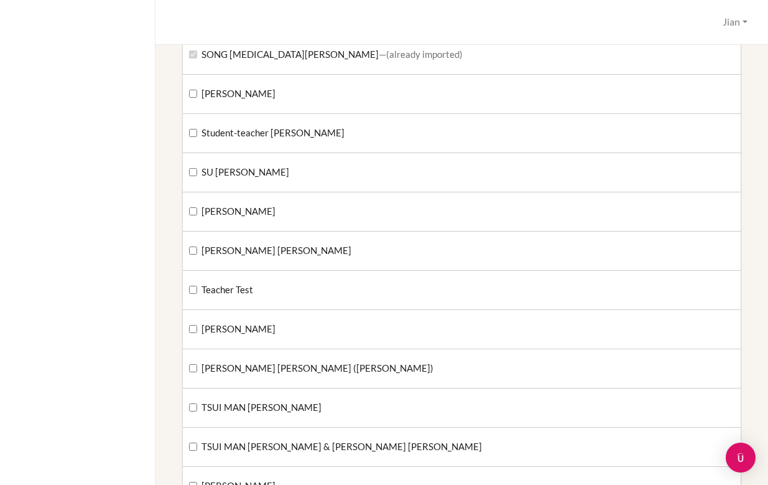
scroll to position [3254, 0]
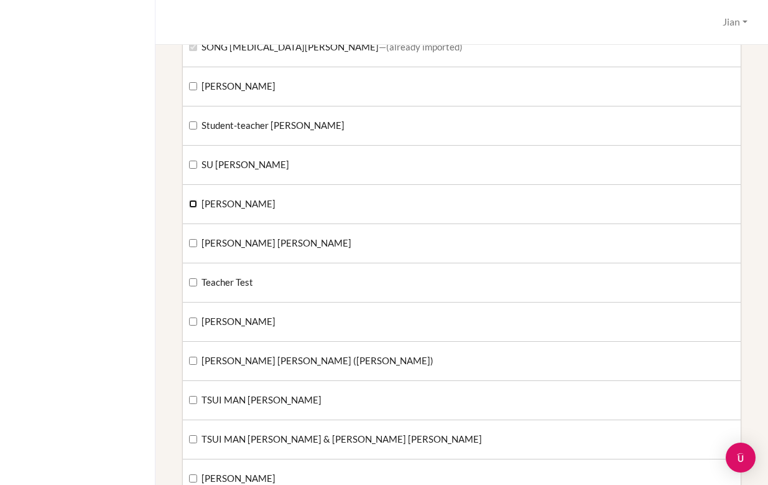
checkbox input "true"
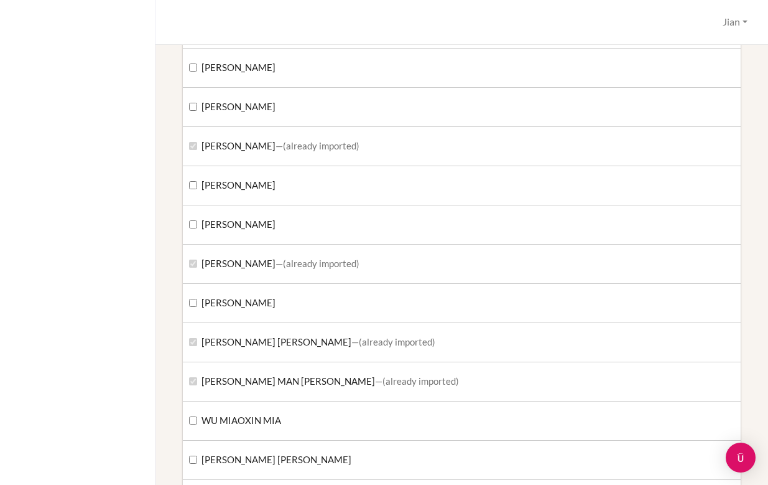
scroll to position [3668, 0]
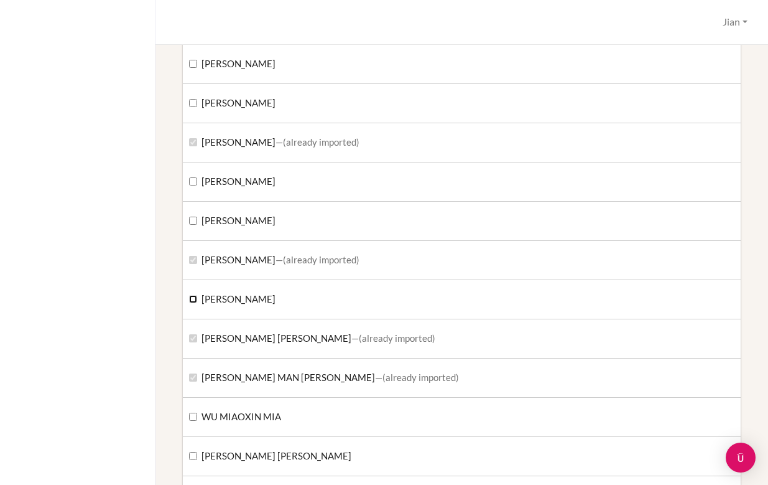
checkbox input "true"
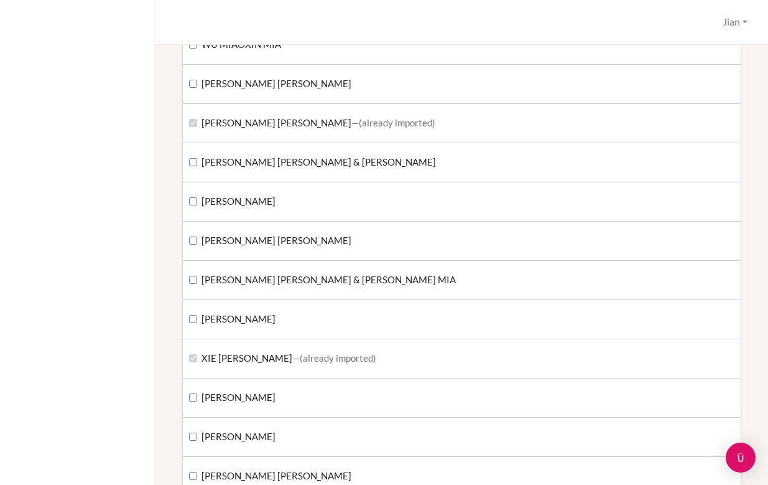
scroll to position [4047, 0]
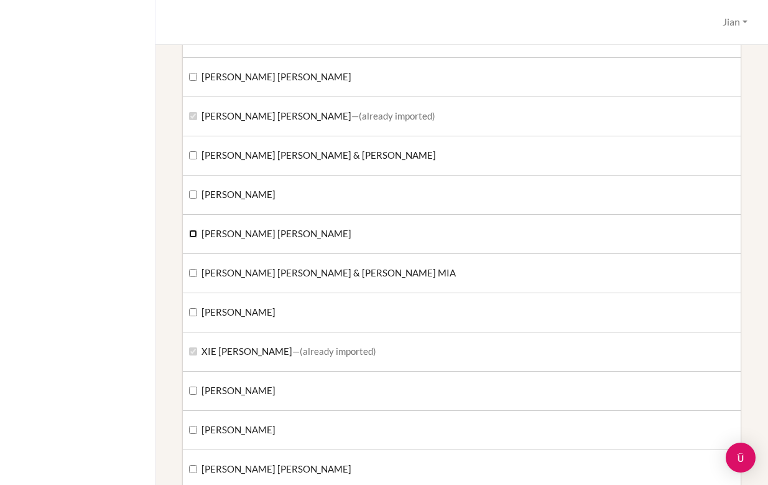
checkbox input "true"
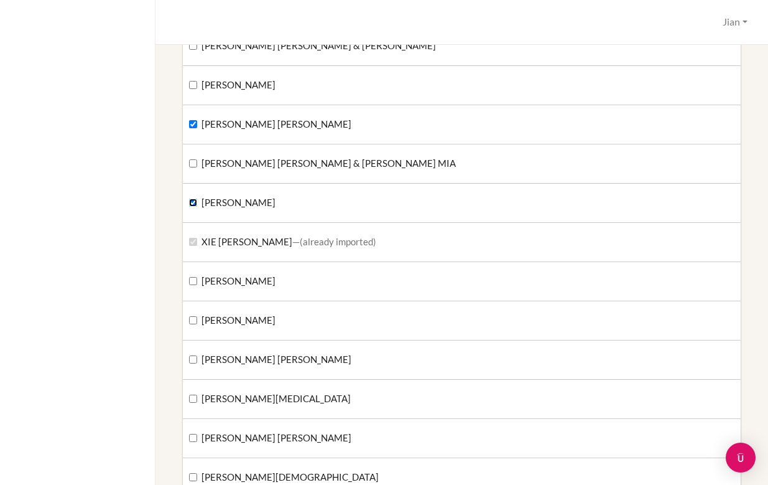
scroll to position [4158, 0]
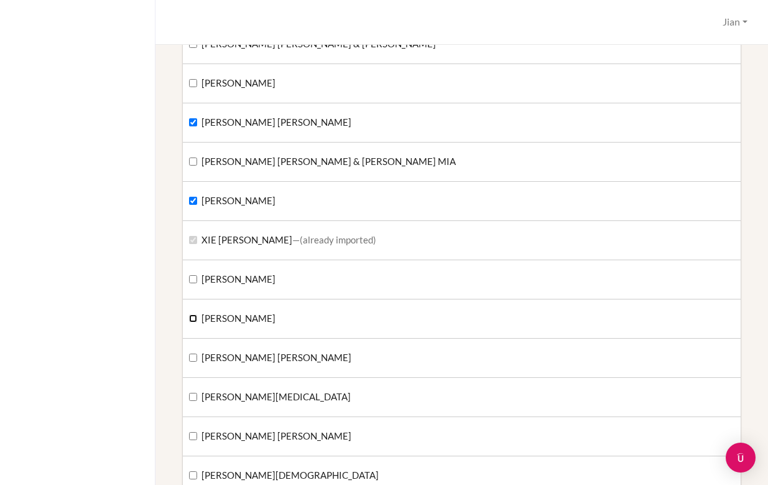
checkbox input "true"
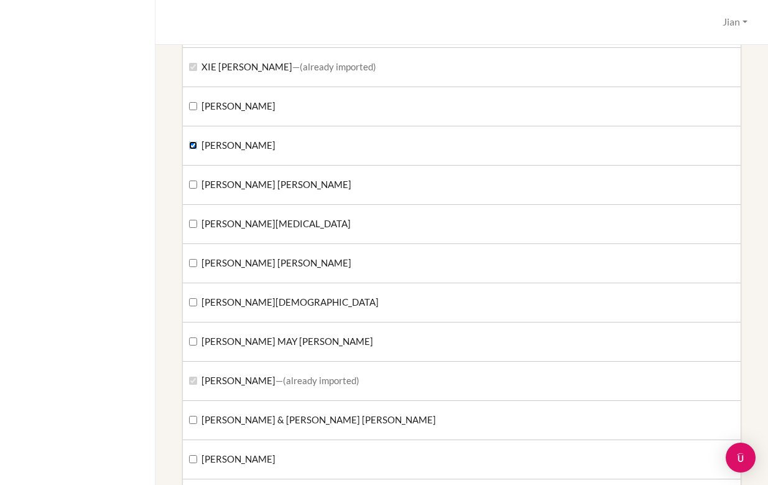
scroll to position [4345, 0]
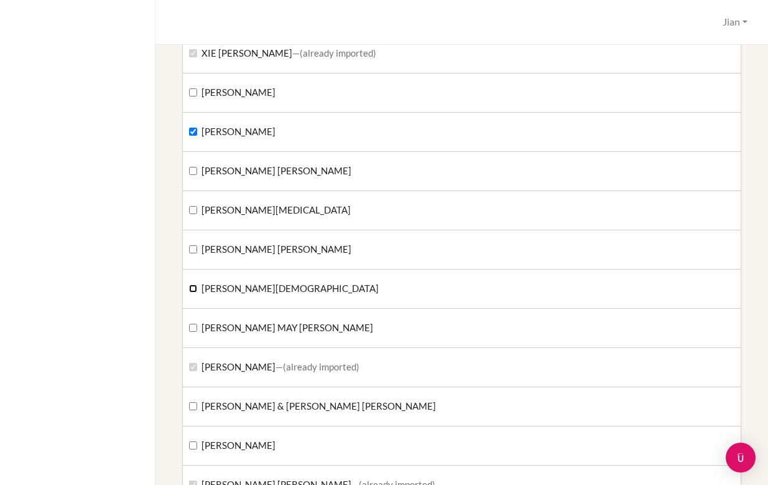
checkbox input "true"
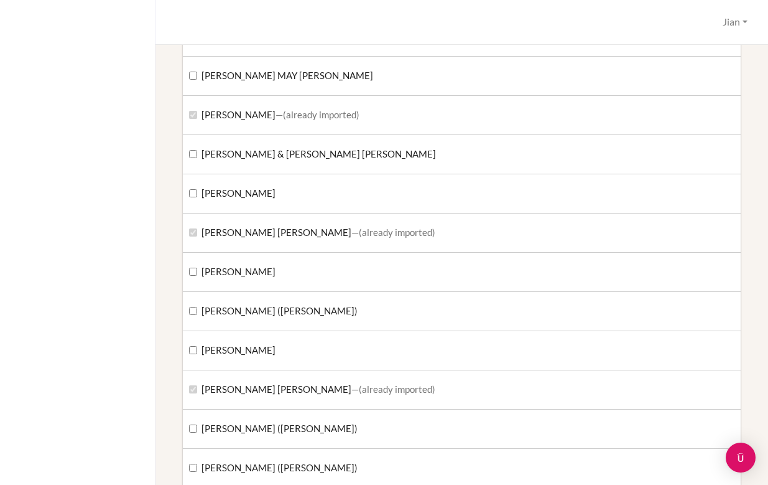
scroll to position [4601, 0]
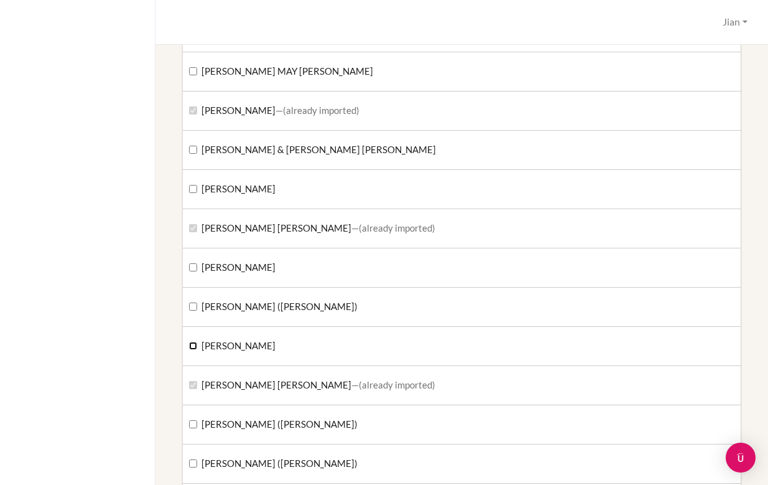
checkbox input "true"
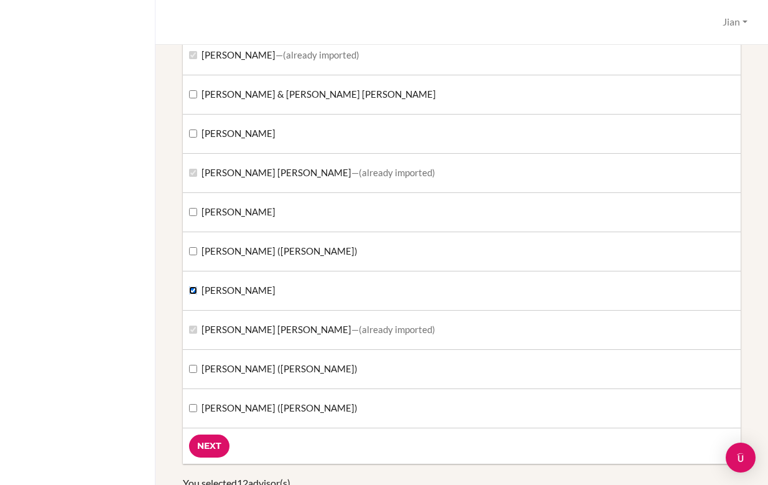
scroll to position [4671, 0]
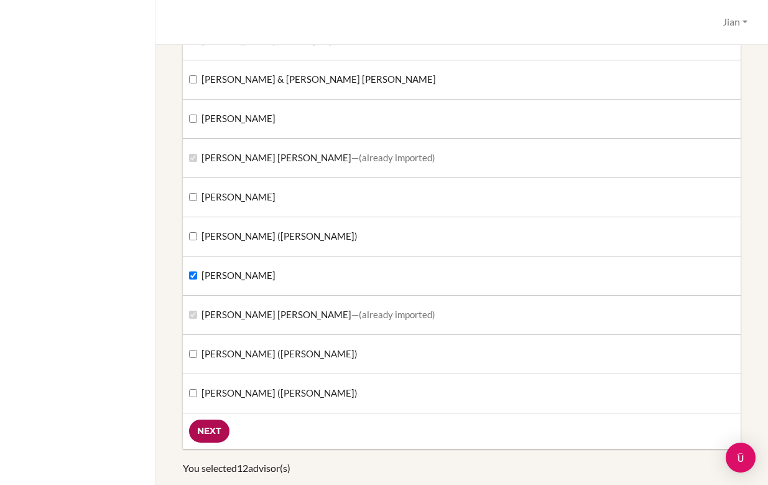
click at [214, 431] on input "Next" at bounding box center [209, 430] width 40 height 23
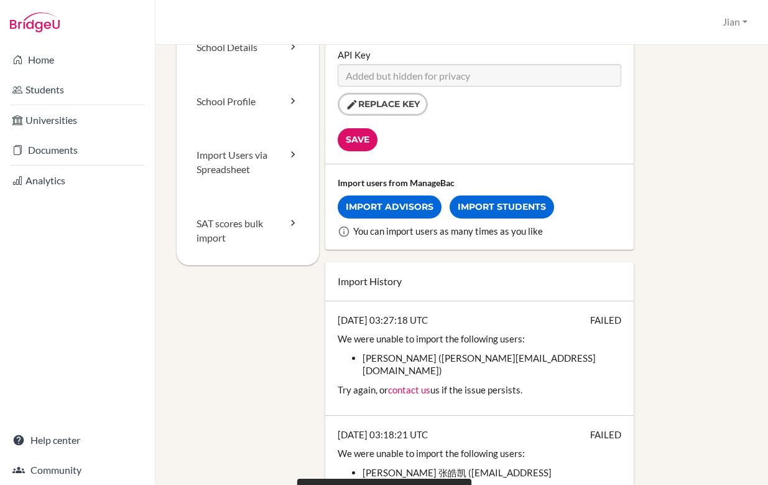
scroll to position [156, 0]
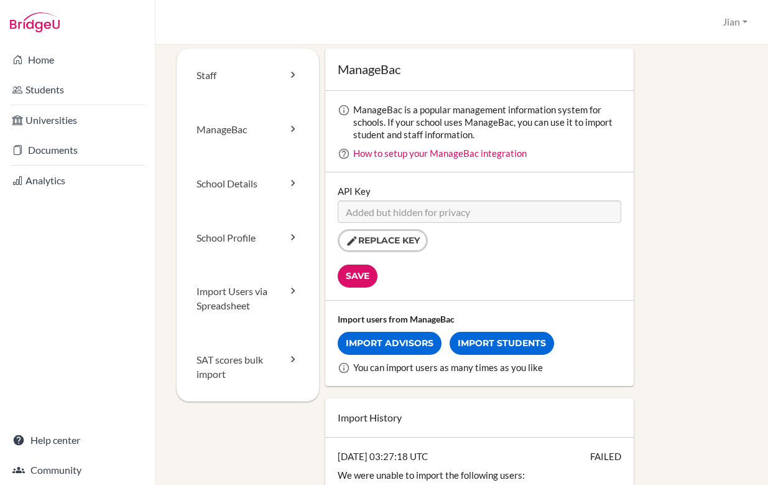
scroll to position [0, 0]
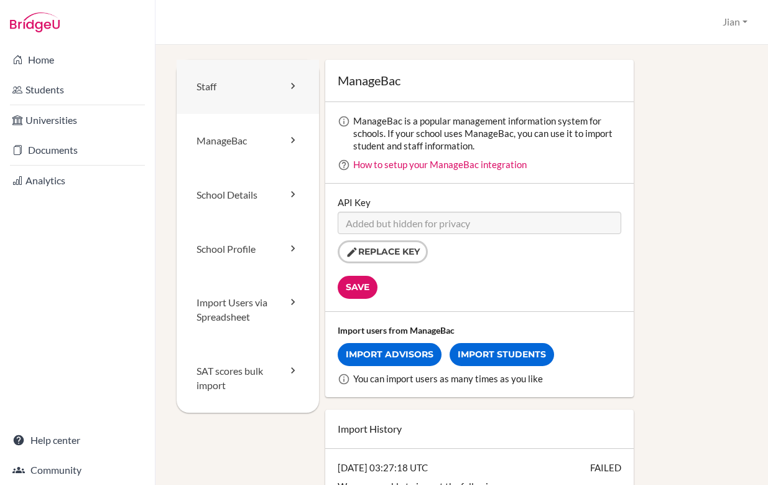
click at [255, 87] on link "Staff" at bounding box center [248, 87] width 142 height 54
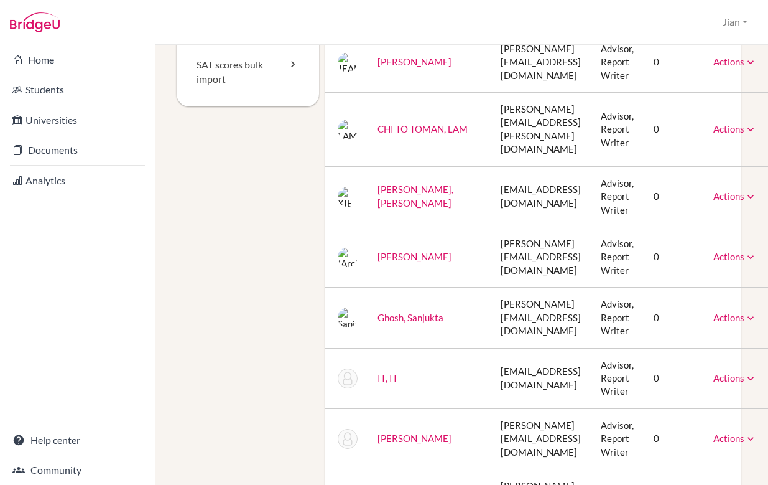
scroll to position [307, 0]
click at [391, 228] on td "[PERSON_NAME]" at bounding box center [429, 255] width 123 height 60
click at [391, 249] on link "[PERSON_NAME]" at bounding box center [415, 254] width 74 height 11
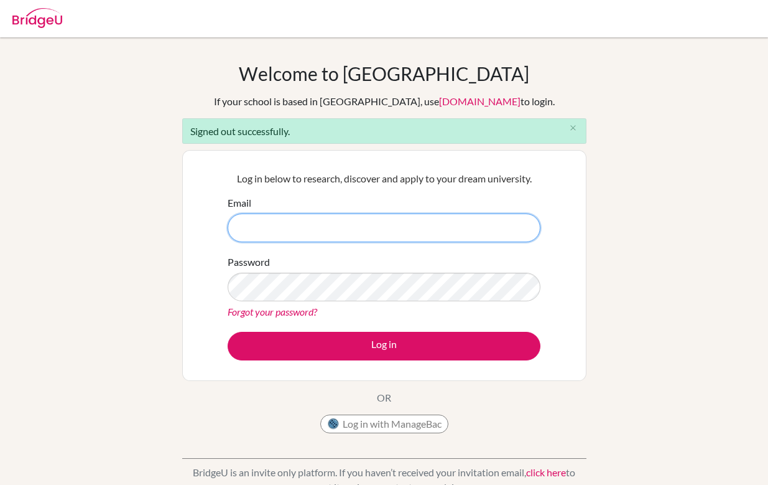
type input "wang.jian@hanacademy.edu.hk"
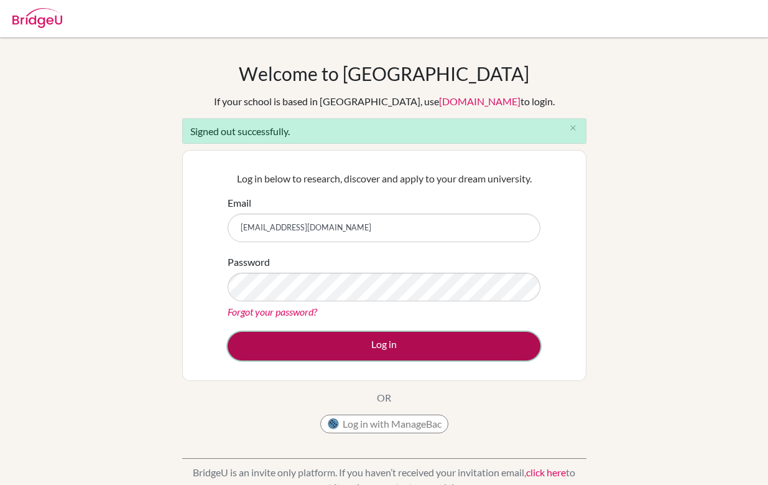
click at [395, 346] on button "Log in" at bounding box center [384, 346] width 313 height 29
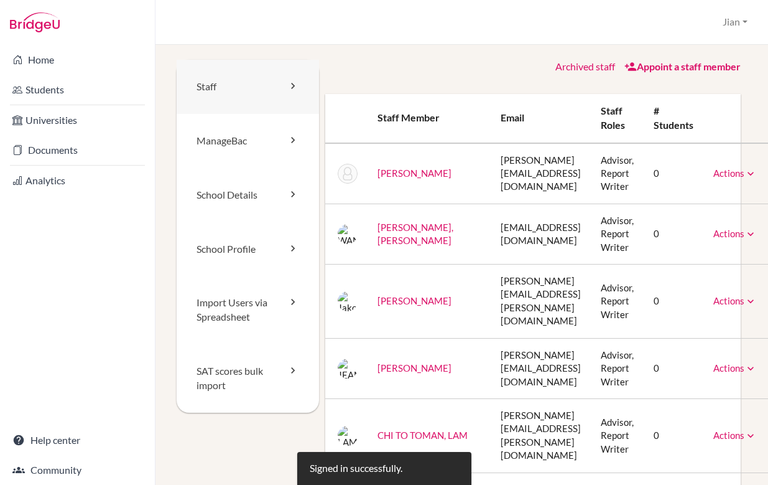
click at [277, 83] on link "Staff" at bounding box center [248, 87] width 142 height 54
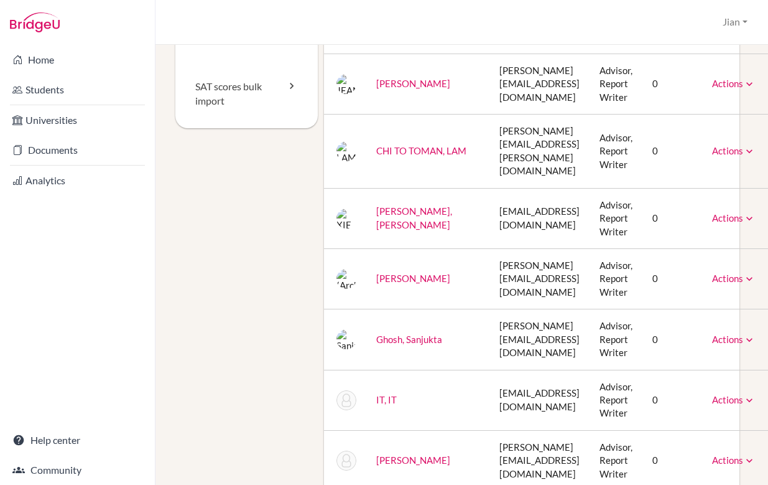
scroll to position [284, 41]
click at [750, 272] on icon at bounding box center [749, 278] width 12 height 12
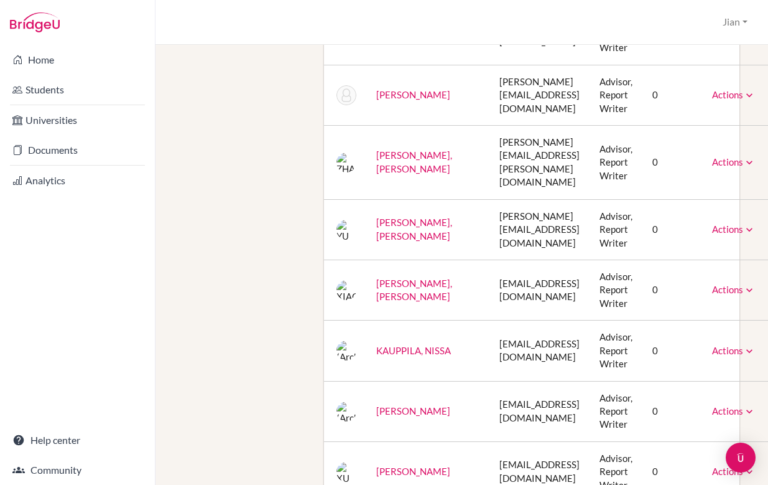
scroll to position [651, 41]
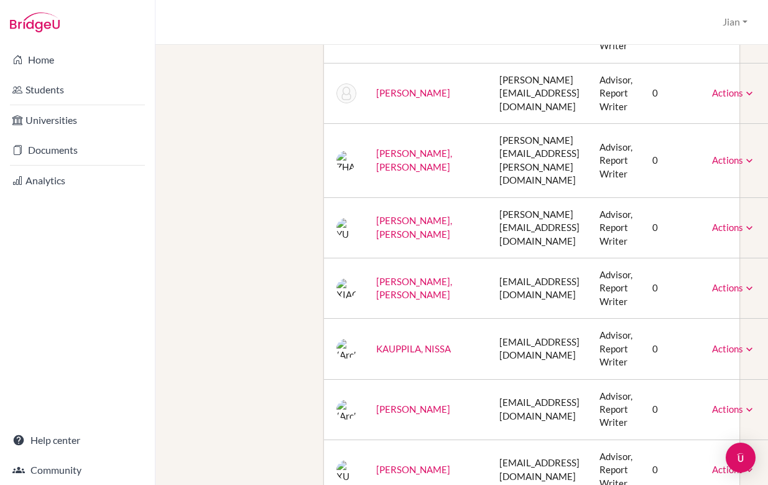
click at [746, 343] on icon at bounding box center [749, 349] width 12 height 12
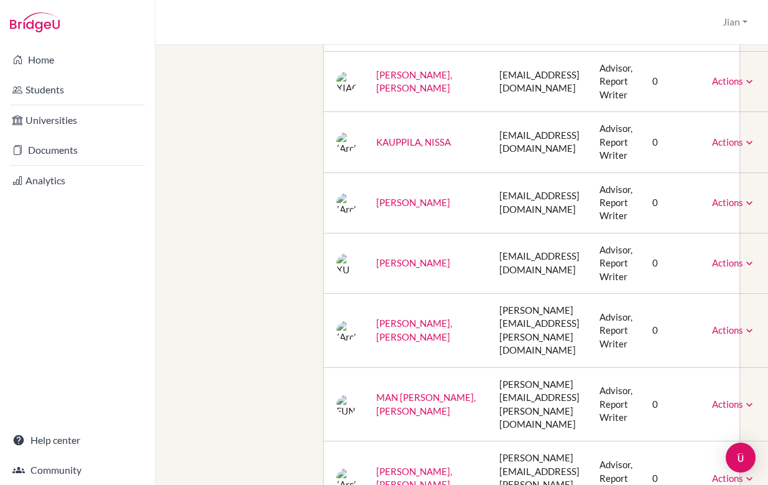
scroll to position [860, 41]
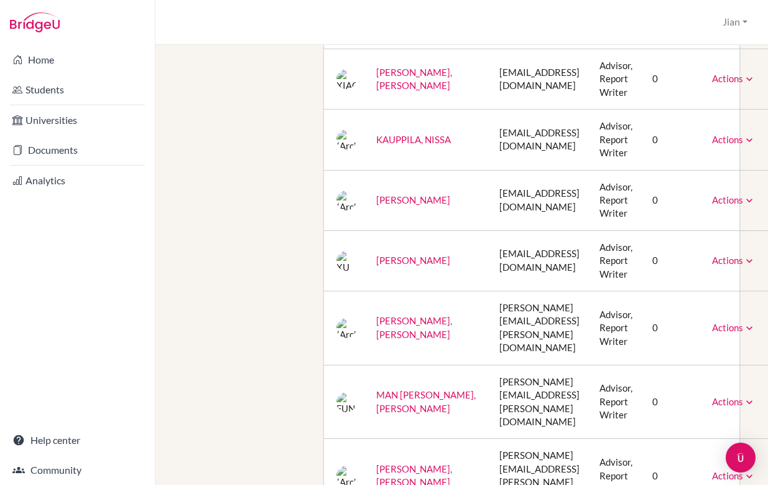
click at [747, 322] on icon at bounding box center [749, 328] width 12 height 12
click at [232, 313] on div "Staff ManageBac School Details School Profile Import Users via Spreadsheet SAT …" at bounding box center [460, 389] width 570 height 2381
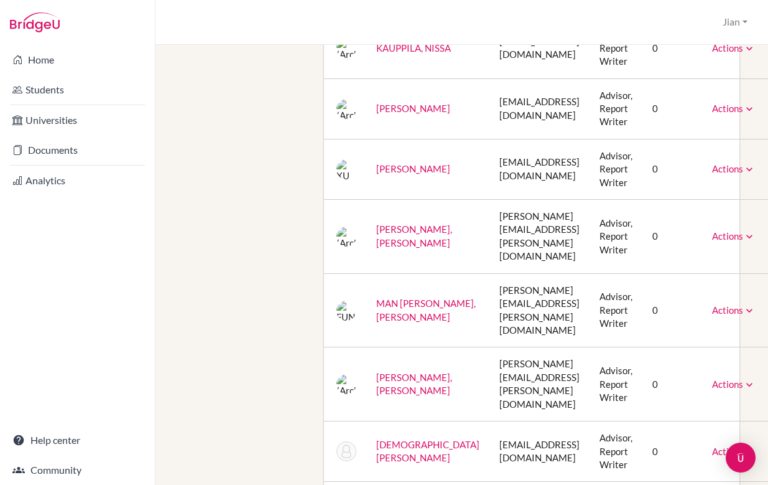
scroll to position [952, 41]
click at [748, 378] on icon at bounding box center [749, 384] width 12 height 12
click at [196, 363] on div "Staff ManageBac School Details School Profile Import Users via Spreadsheet SAT …" at bounding box center [460, 297] width 570 height 2381
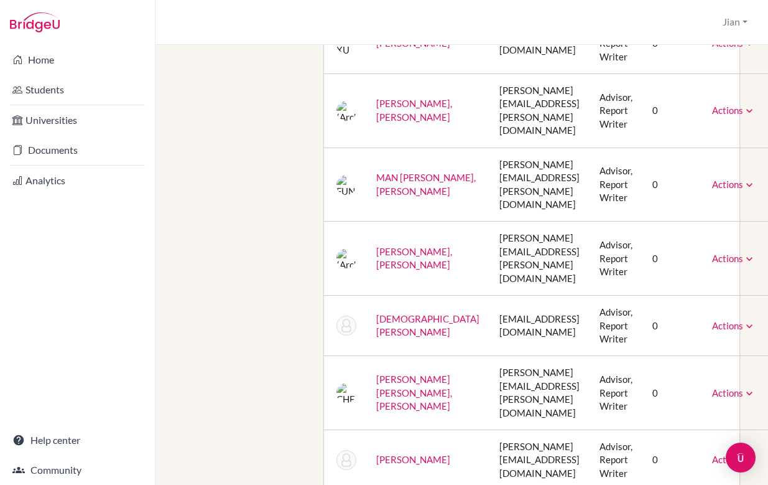
scroll to position [1087, 41]
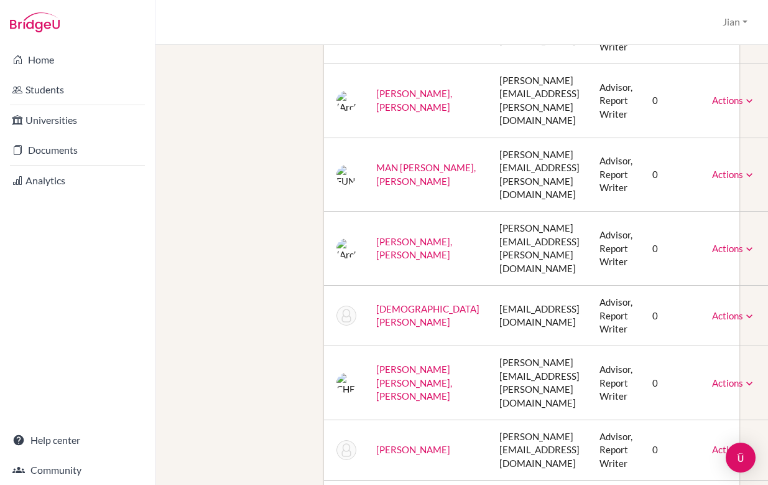
click at [737, 443] on link "Actions" at bounding box center [734, 448] width 44 height 11
click at [233, 347] on div "Staff ManageBac School Details School Profile Import Users via Spreadsheet SAT …" at bounding box center [460, 162] width 570 height 2381
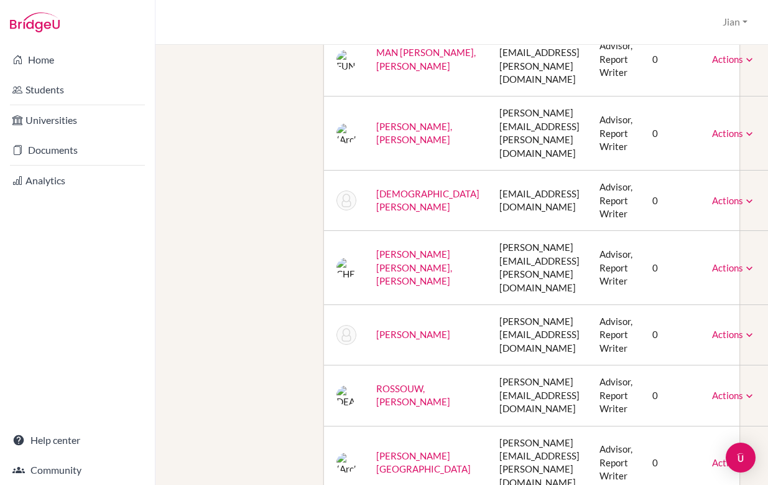
scroll to position [1210, 41]
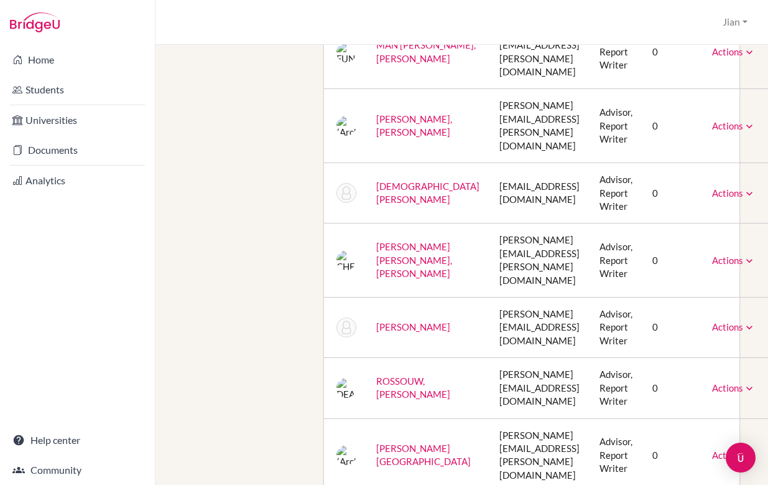
click at [746, 449] on icon at bounding box center [749, 455] width 12 height 12
click at [215, 344] on div "Staff ManageBac School Details School Profile Import Users via Spreadsheet SAT …" at bounding box center [460, 40] width 570 height 2381
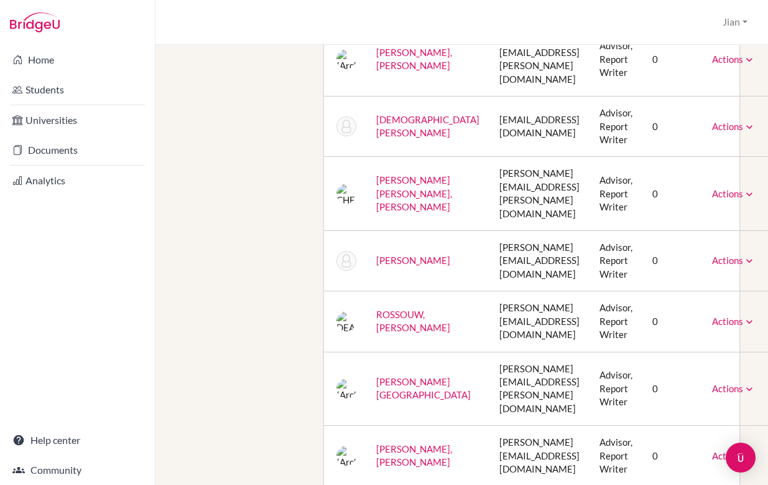
scroll to position [1277, 41]
click at [742, 449] on link "Actions" at bounding box center [734, 454] width 44 height 11
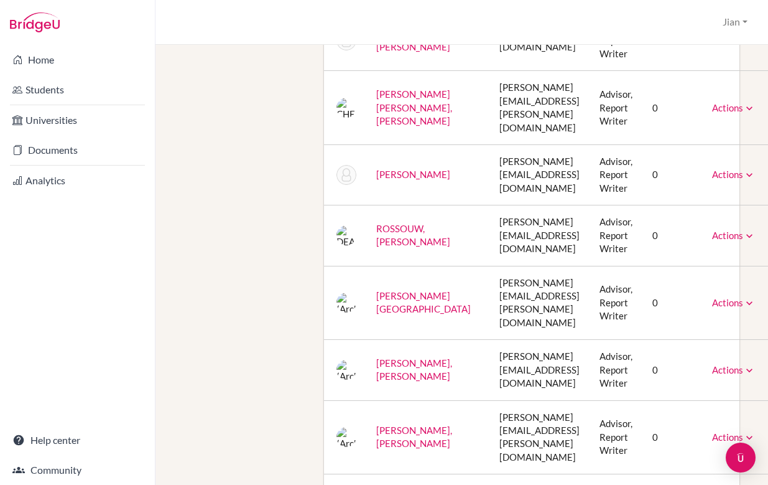
scroll to position [1363, 41]
click at [726, 430] on link "Actions" at bounding box center [734, 435] width 44 height 11
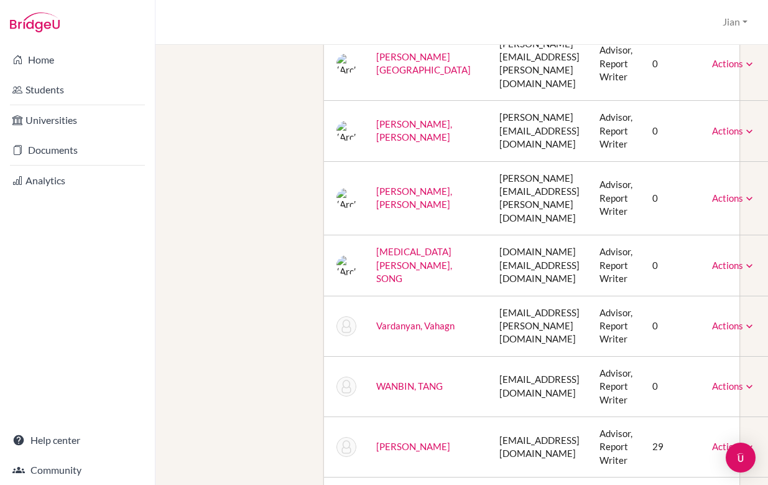
scroll to position [1602, 41]
click at [738, 379] on link "Actions" at bounding box center [734, 384] width 44 height 11
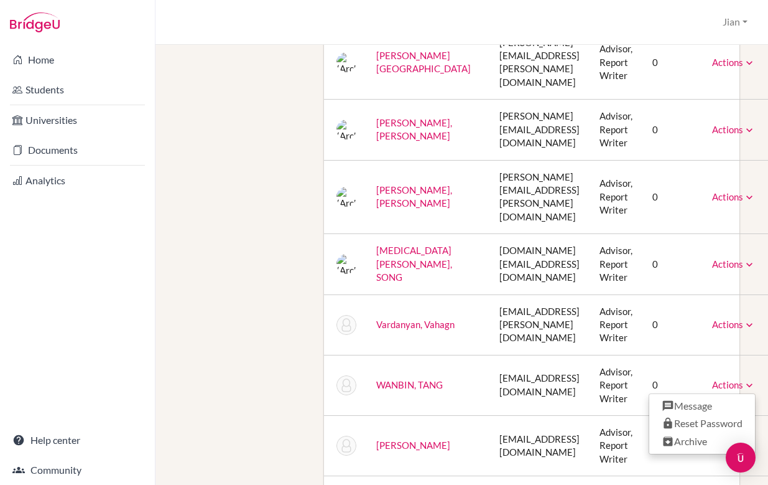
click at [742, 439] on link "Actions" at bounding box center [734, 444] width 44 height 11
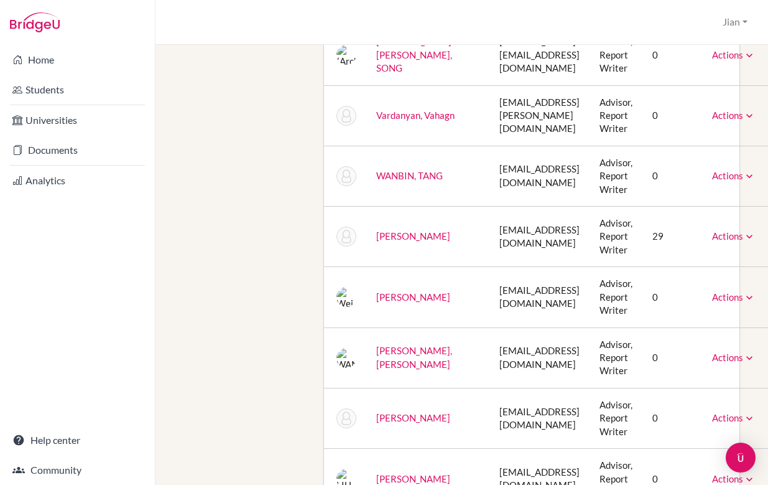
scroll to position [1813, 41]
click at [743, 411] on link "Actions" at bounding box center [734, 416] width 44 height 11
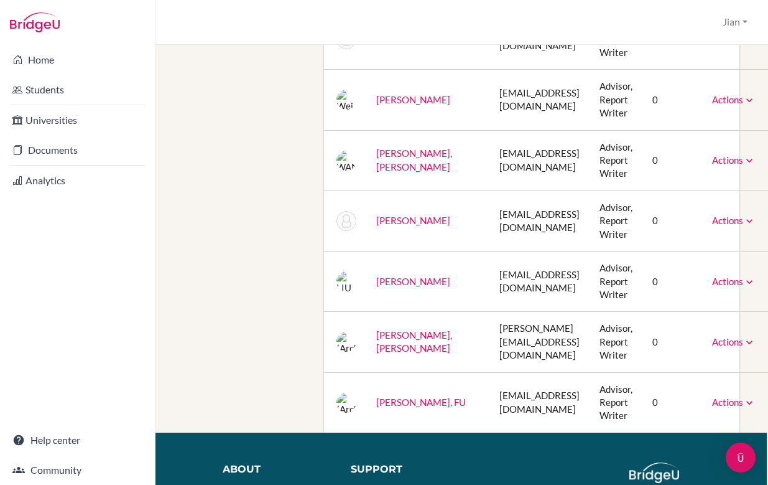
scroll to position [2011, 41]
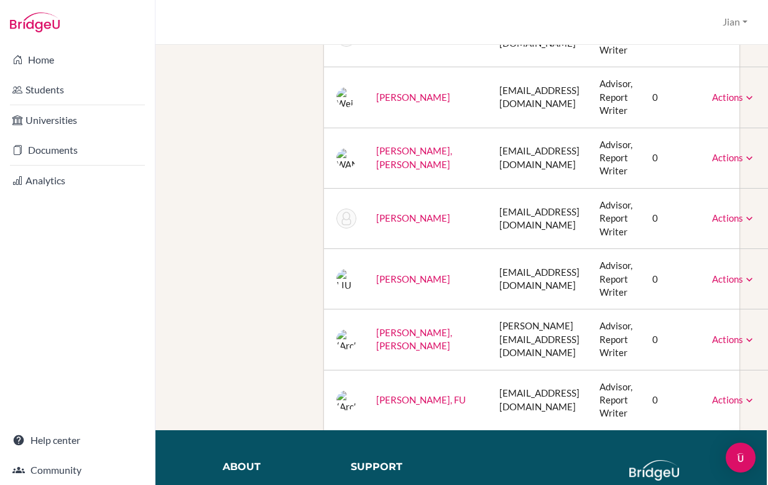
click at [740, 394] on link "Actions" at bounding box center [734, 399] width 44 height 11
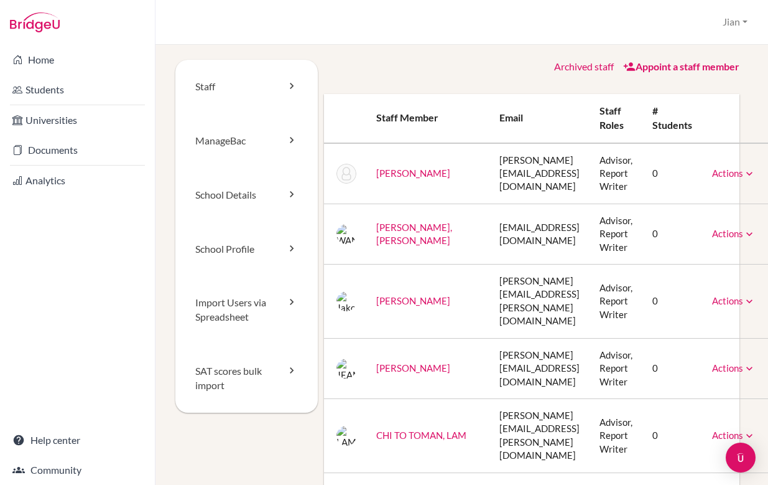
scroll to position [0, 0]
click at [575, 70] on link "Archived staff" at bounding box center [585, 66] width 60 height 12
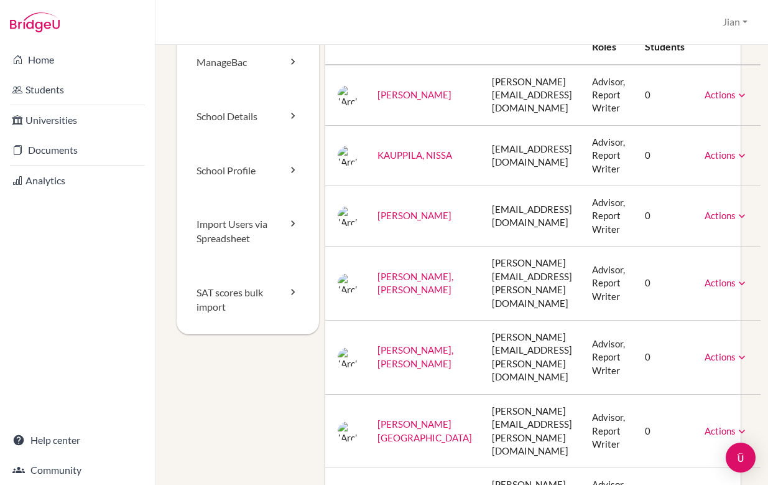
scroll to position [0, 28]
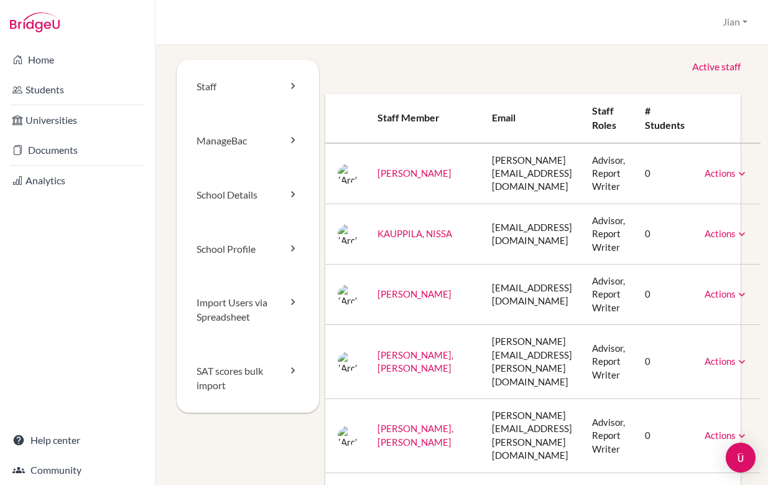
click at [748, 174] on icon at bounding box center [742, 173] width 12 height 12
click at [524, 56] on div "Staff ManageBac School Details School Profile Import Users via Spreadsheet SAT …" at bounding box center [462, 265] width 613 height 440
click at [287, 195] on icon at bounding box center [293, 194] width 12 height 12
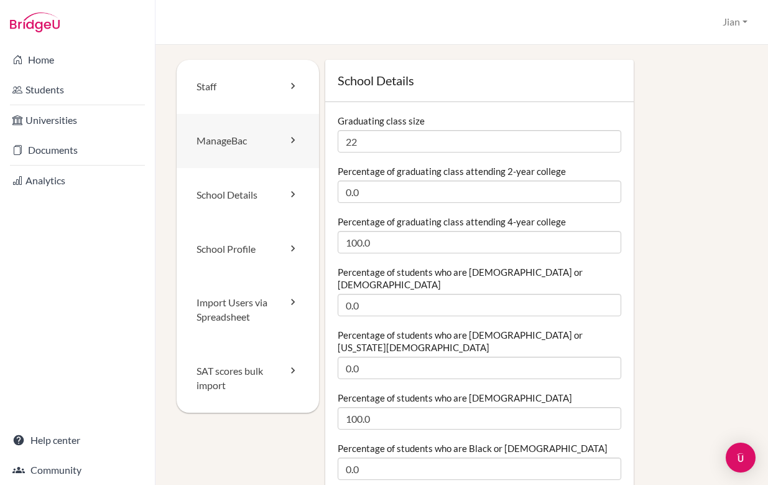
click at [261, 143] on link "ManageBac" at bounding box center [248, 141] width 142 height 54
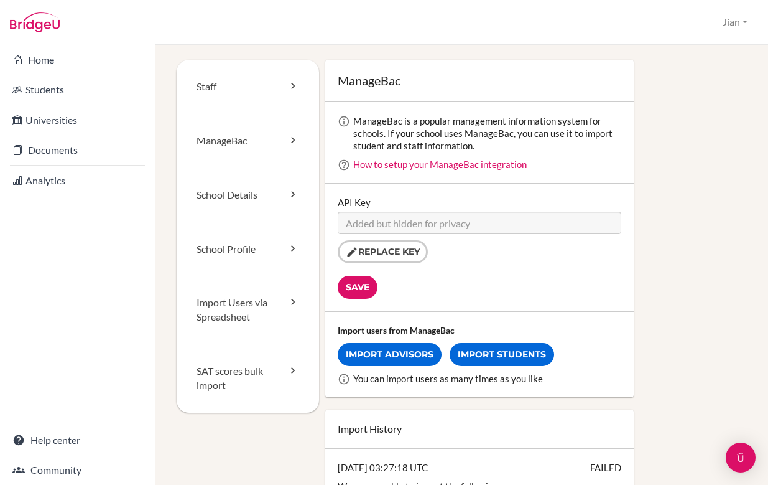
click at [113, 315] on div "Home Students Universities Documents Analytics Help center Community" at bounding box center [77, 265] width 155 height 440
click at [646, 282] on div "ManageBac ManageBac is a popular management information system for schools. If …" at bounding box center [533, 228] width 428 height 337
click at [55, 97] on link "Students" at bounding box center [77, 89] width 150 height 25
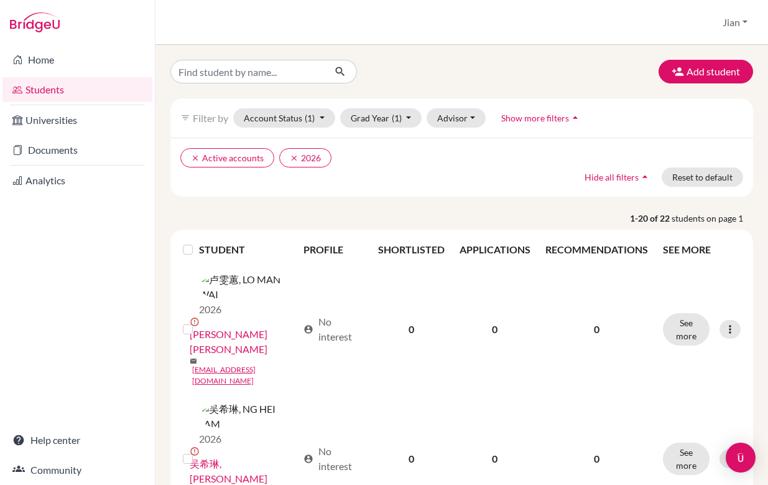
click at [320, 116] on button "Account Status (1)" at bounding box center [284, 117] width 102 height 19
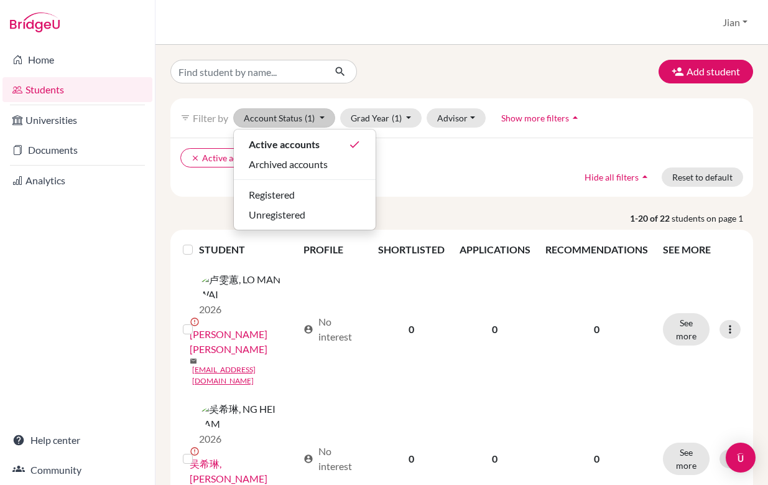
click at [439, 185] on div "clear Active accounts clear 2026 Hide all filters arrow_drop_up Reset to default" at bounding box center [461, 166] width 583 height 59
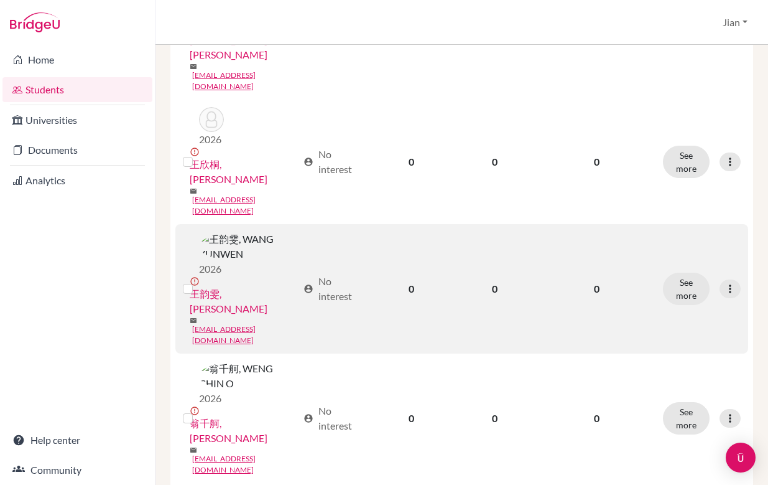
scroll to position [1182, 0]
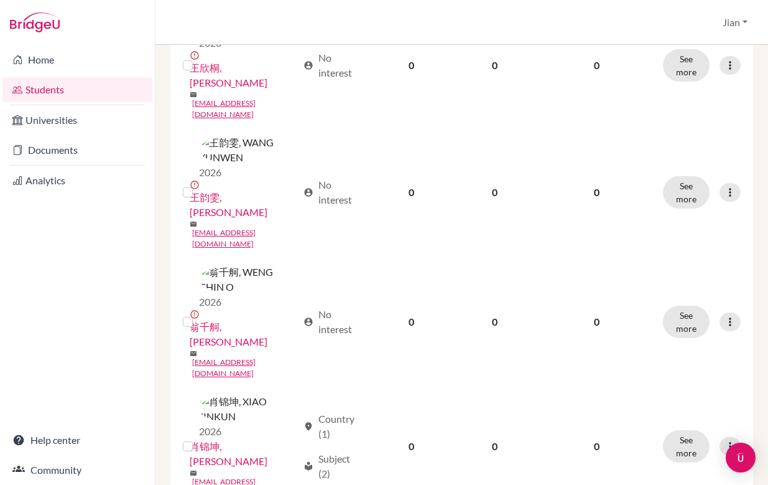
click at [121, 298] on div "Home Students Universities Documents Analytics Help center Community" at bounding box center [77, 265] width 155 height 440
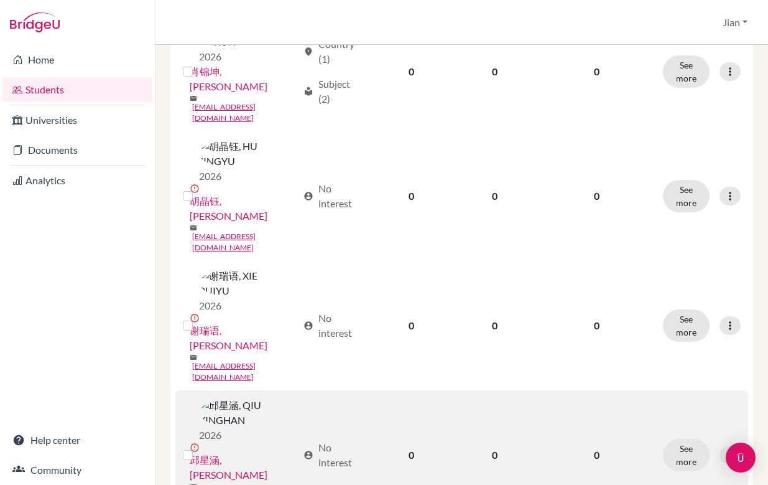
scroll to position [1567, 0]
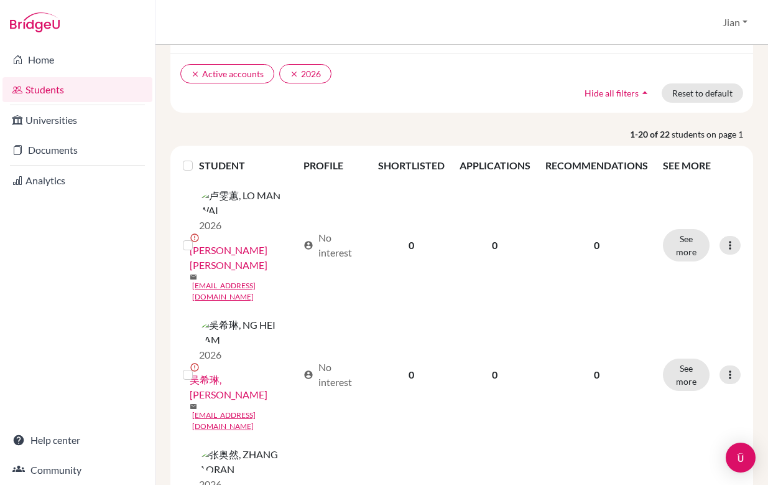
scroll to position [0, 0]
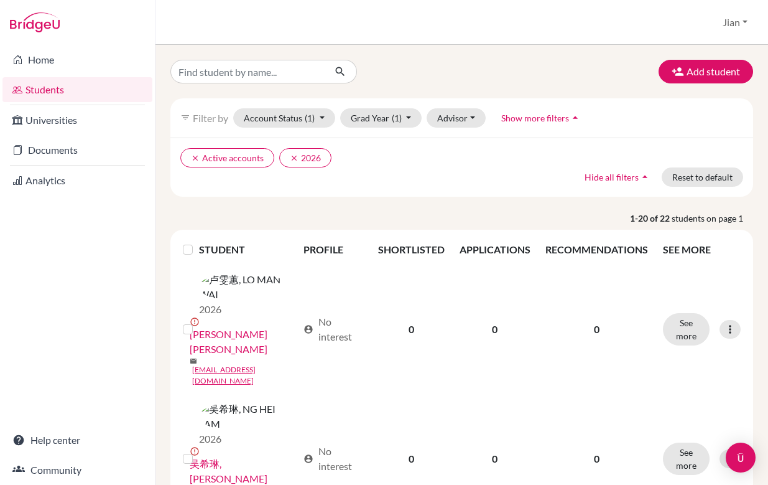
click at [427, 182] on div "clear Active accounts clear 2026 Hide all filters arrow_drop_up Reset to default" at bounding box center [461, 166] width 583 height 59
